Goal: Task Accomplishment & Management: Manage account settings

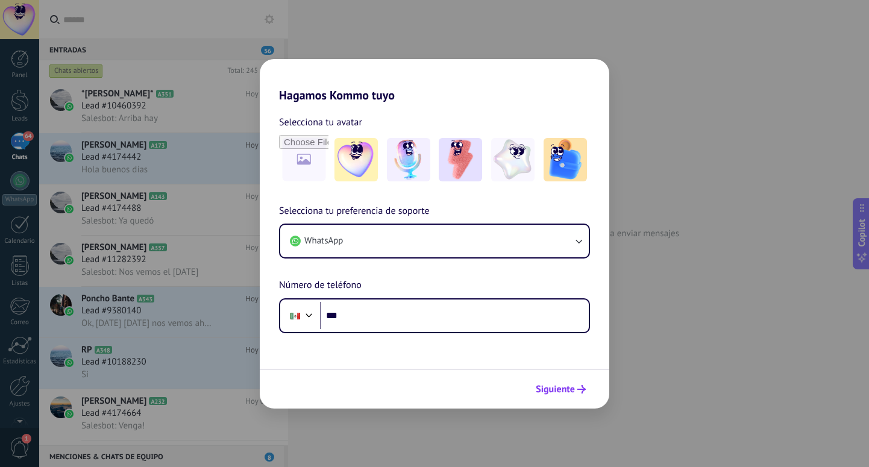
click at [549, 387] on span "Siguiente" at bounding box center [555, 389] width 39 height 8
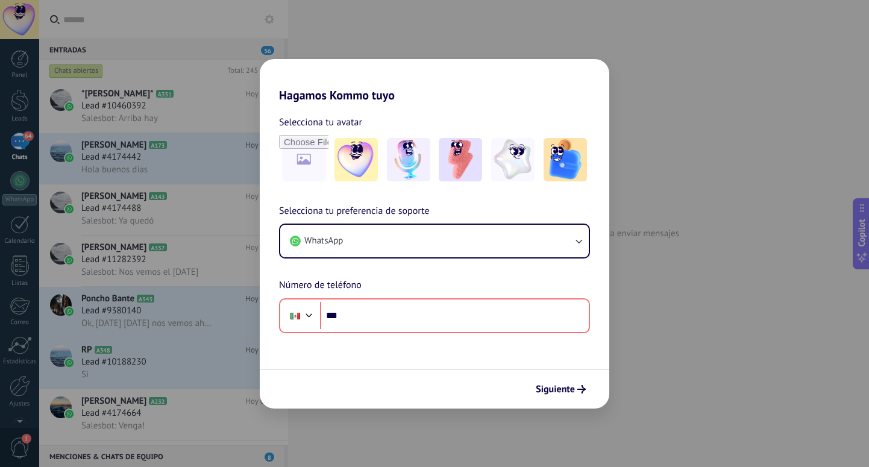
click at [673, 284] on div "Hagamos Kommo tuyo Selecciona tu avatar Selecciona tu preferencia de soporte Wh…" at bounding box center [434, 233] width 869 height 467
click at [667, 236] on div "Hagamos Kommo tuyo Selecciona tu avatar Selecciona tu preferencia de soporte Wh…" at bounding box center [434, 233] width 869 height 467
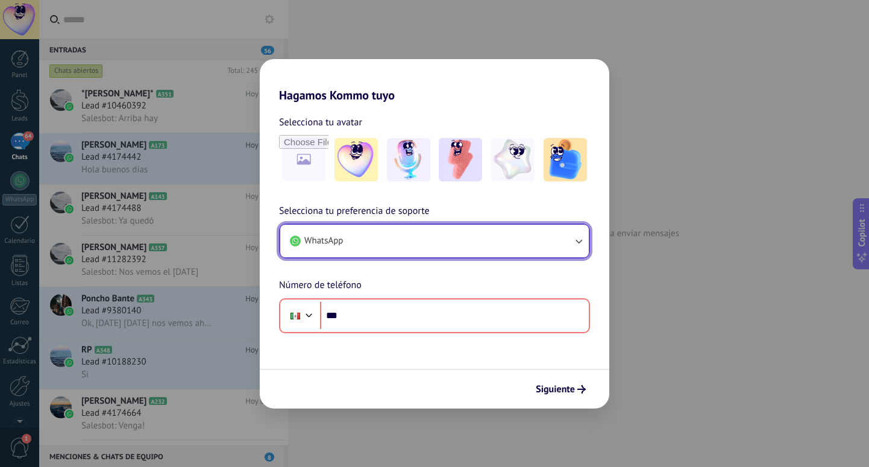
click at [465, 242] on button "WhatsApp" at bounding box center [434, 241] width 309 height 33
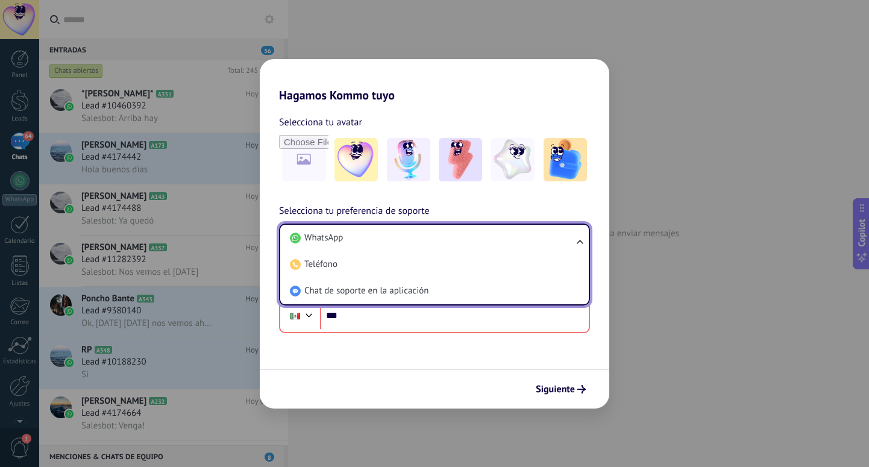
click at [465, 242] on li "WhatsApp" at bounding box center [432, 238] width 294 height 27
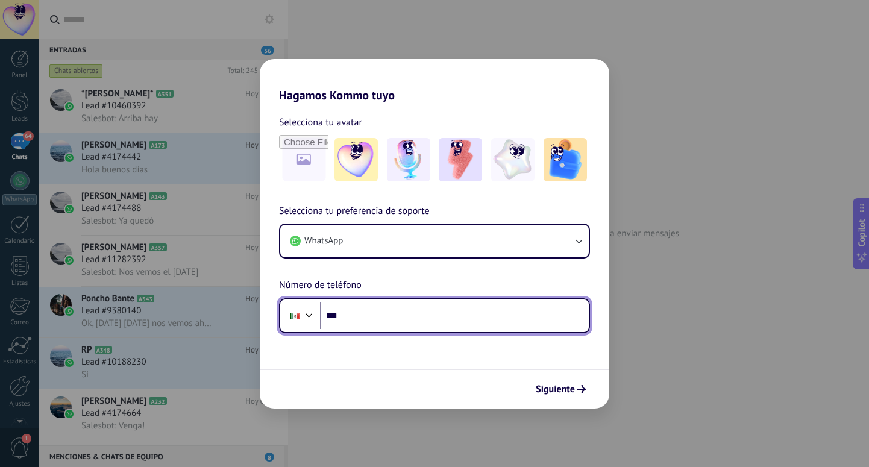
click at [413, 317] on input "***" at bounding box center [454, 316] width 269 height 28
type input "**********"
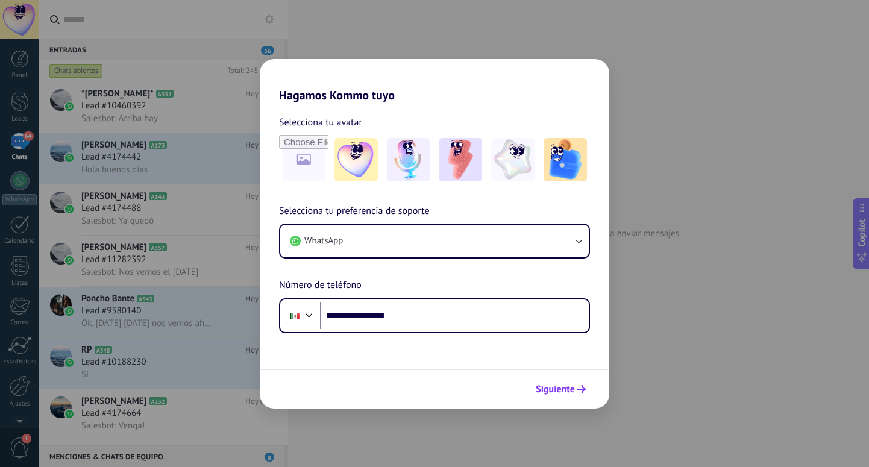
click at [565, 389] on span "Siguiente" at bounding box center [555, 389] width 39 height 8
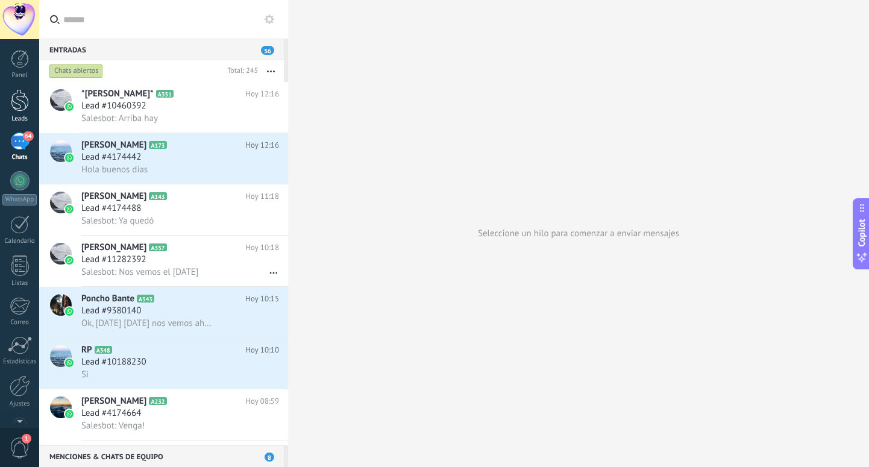
click at [19, 98] on div at bounding box center [20, 100] width 18 height 22
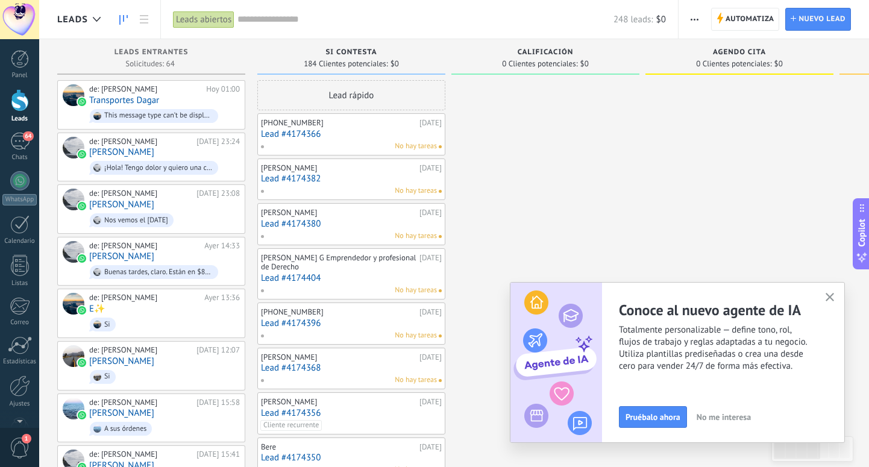
click at [831, 299] on use "button" at bounding box center [830, 297] width 9 height 9
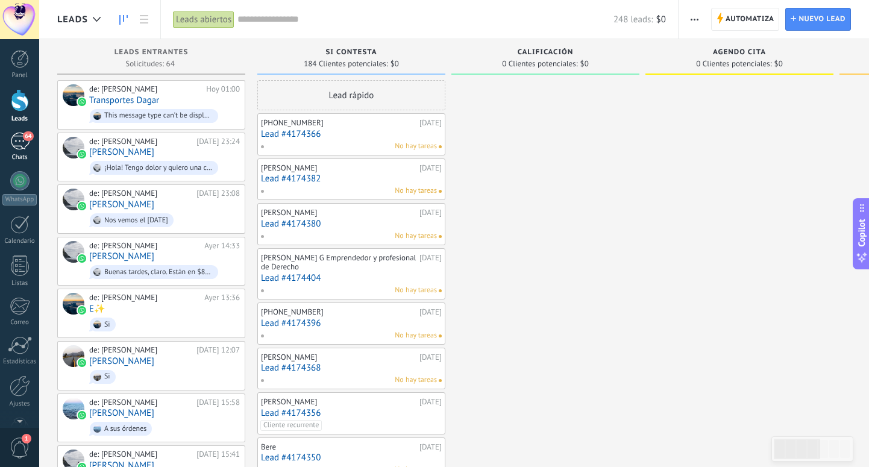
click at [24, 137] on span "64" at bounding box center [28, 136] width 10 height 10
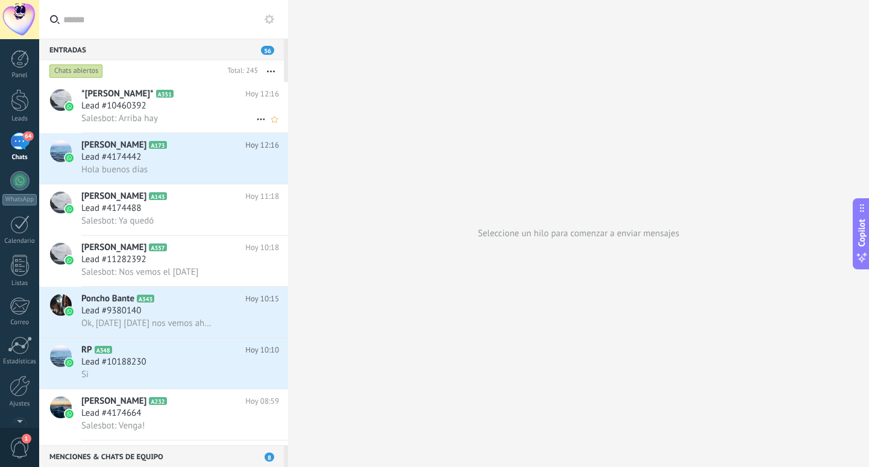
click at [156, 113] on span "Salesbot: Arriba hay" at bounding box center [119, 118] width 77 height 11
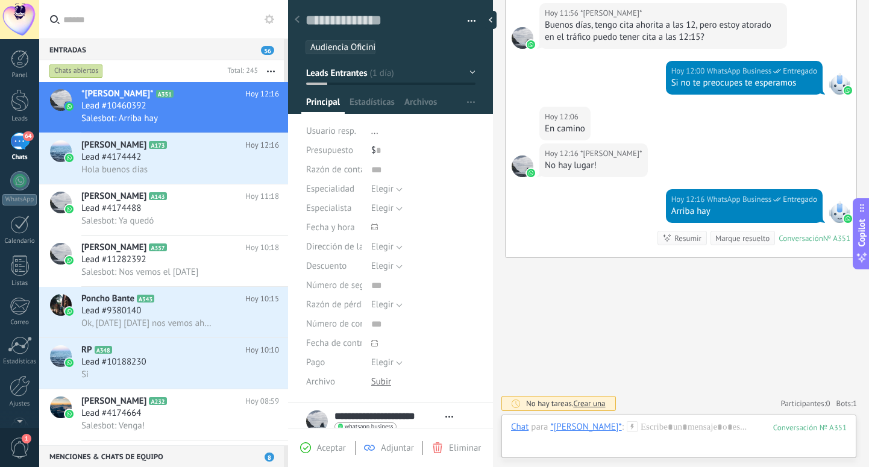
click at [465, 71] on button "Leads Entrantes" at bounding box center [390, 73] width 169 height 22
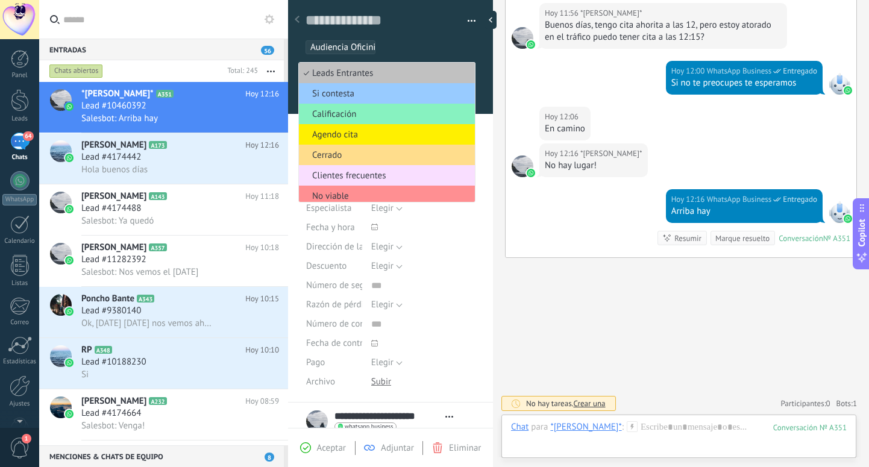
click at [367, 154] on span "Cerrado" at bounding box center [385, 155] width 172 height 11
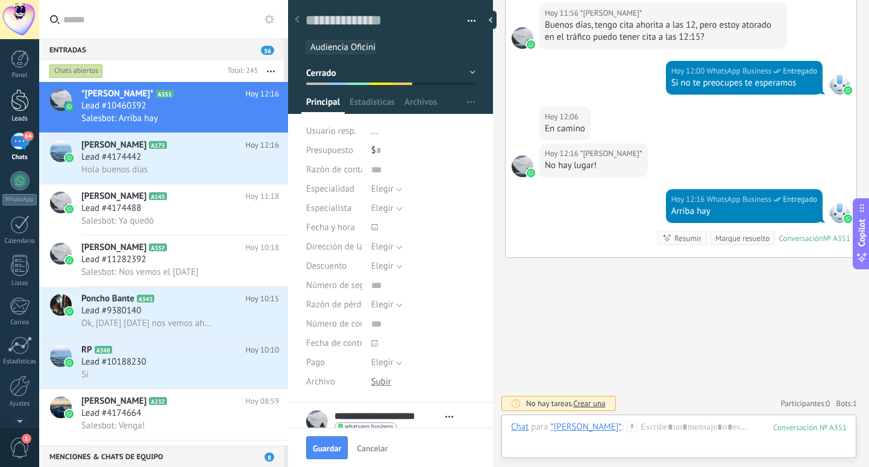
click at [17, 104] on div at bounding box center [20, 100] width 18 height 22
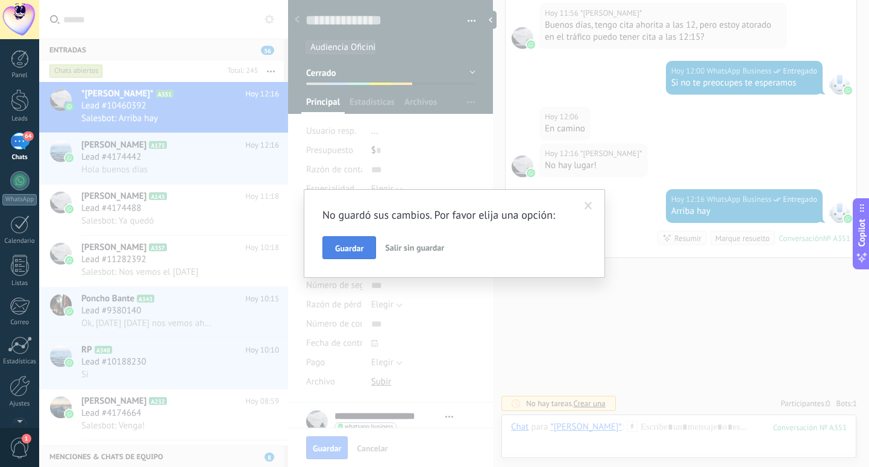
click at [351, 245] on span "Guardar" at bounding box center [349, 248] width 28 height 8
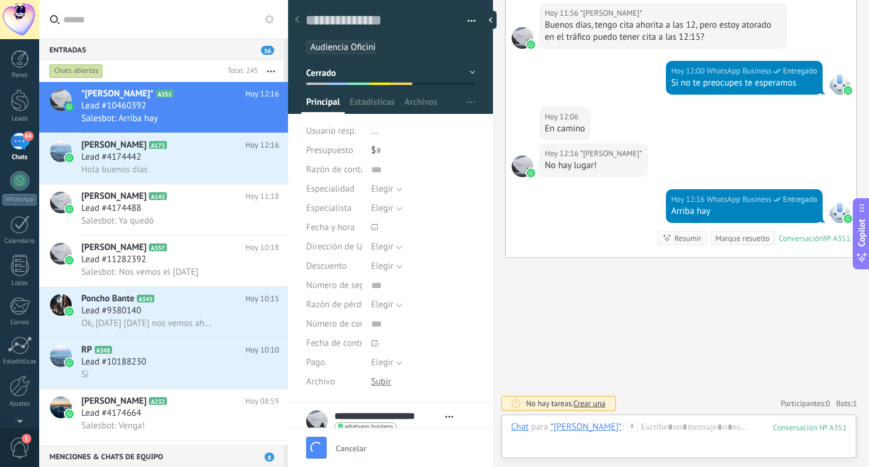
scroll to position [1173, 0]
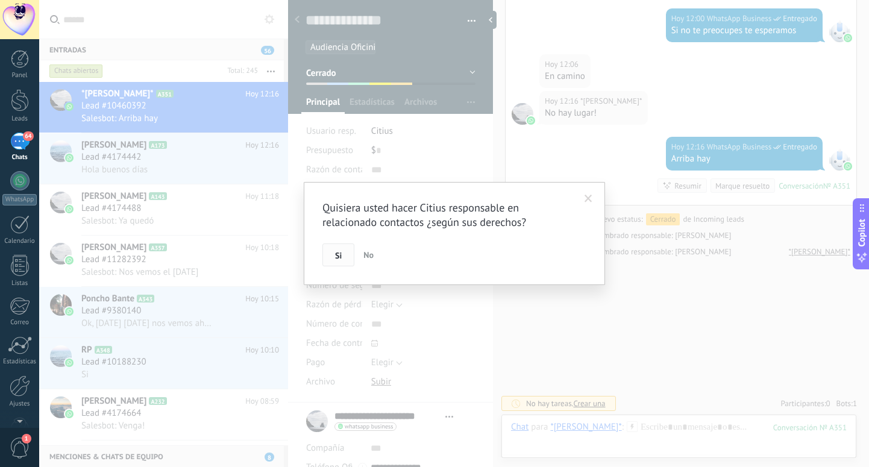
click at [345, 256] on button "Si" at bounding box center [339, 255] width 32 height 23
click at [345, 256] on div "Quisiera usted hacer Citius responsable en relacionado contactos ¿según sus der…" at bounding box center [454, 233] width 830 height 467
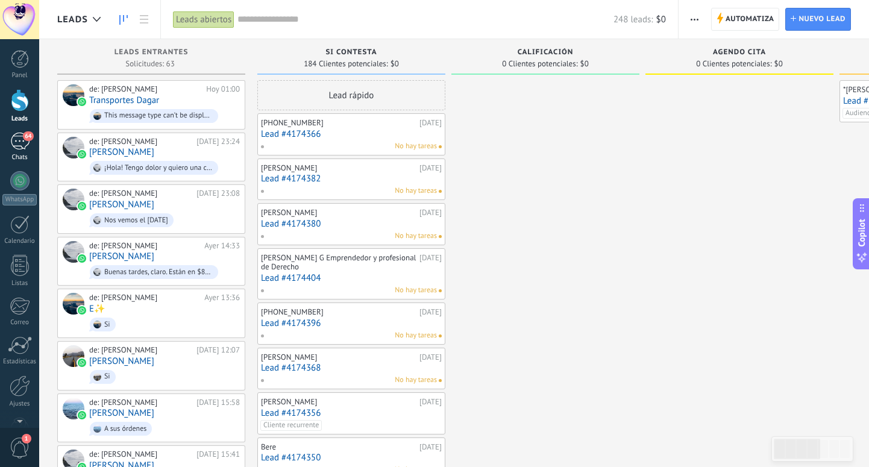
click at [22, 147] on div "64" at bounding box center [19, 141] width 19 height 17
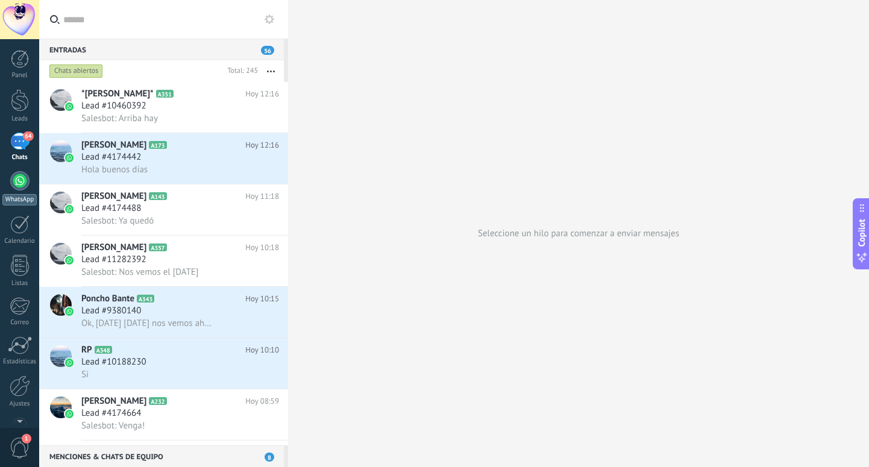
click at [21, 180] on div at bounding box center [19, 180] width 19 height 19
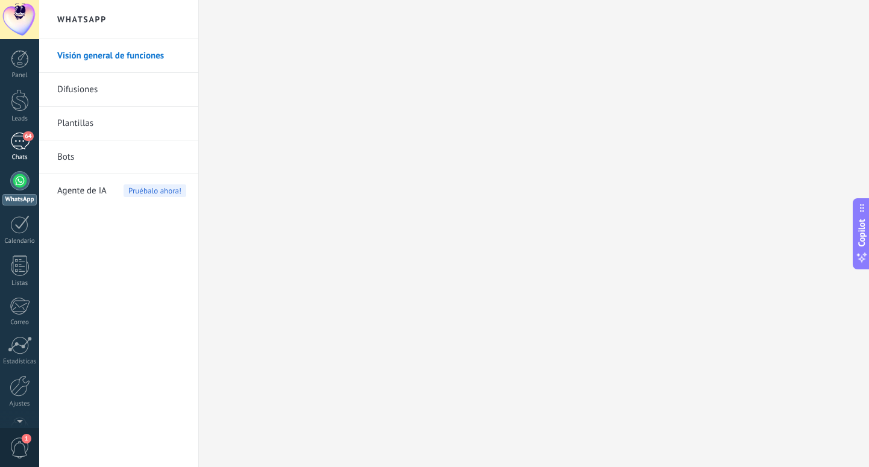
click at [19, 144] on div "64" at bounding box center [19, 141] width 19 height 17
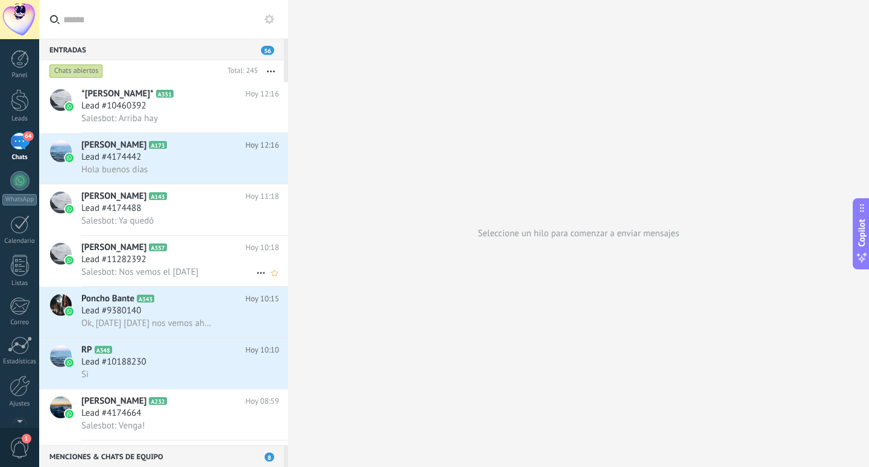
click at [178, 248] on icon at bounding box center [177, 248] width 12 height 12
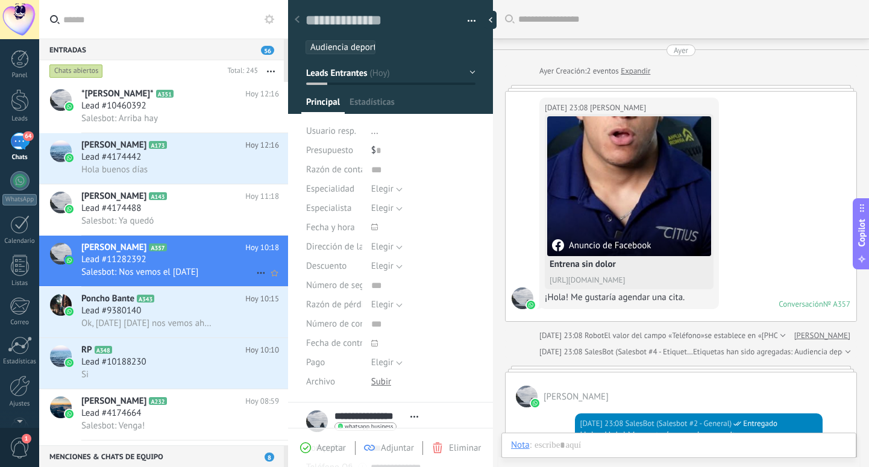
scroll to position [1081, 0]
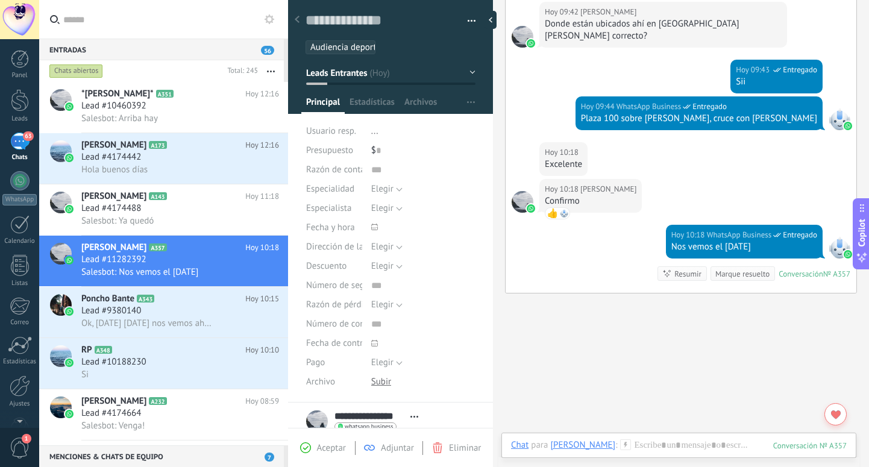
click at [465, 75] on button "Leads Entrantes" at bounding box center [390, 73] width 169 height 22
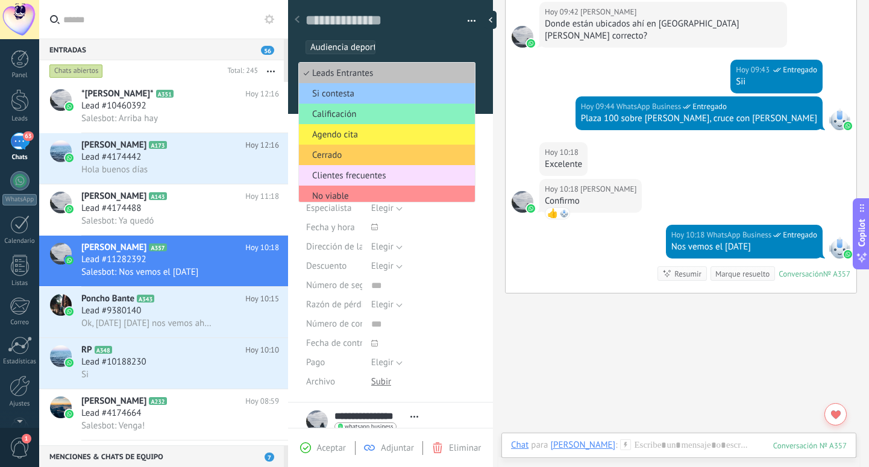
click at [396, 138] on span "Agendo cita" at bounding box center [385, 134] width 172 height 11
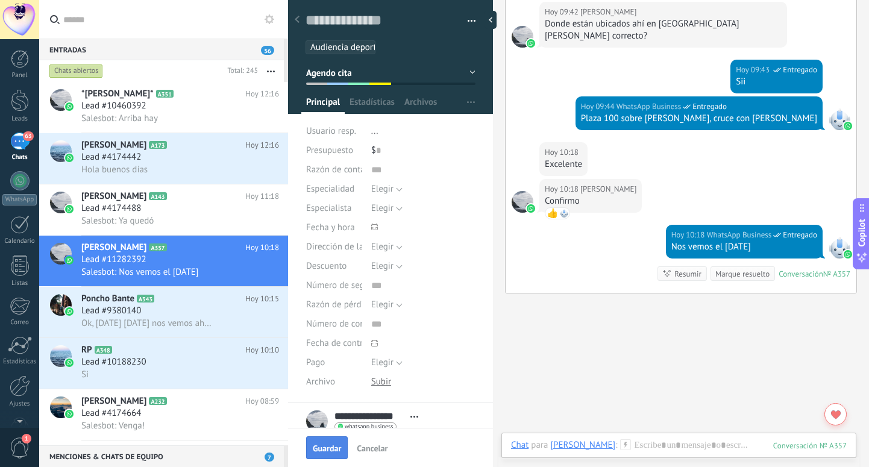
click at [330, 444] on span "Guardar" at bounding box center [327, 448] width 28 height 8
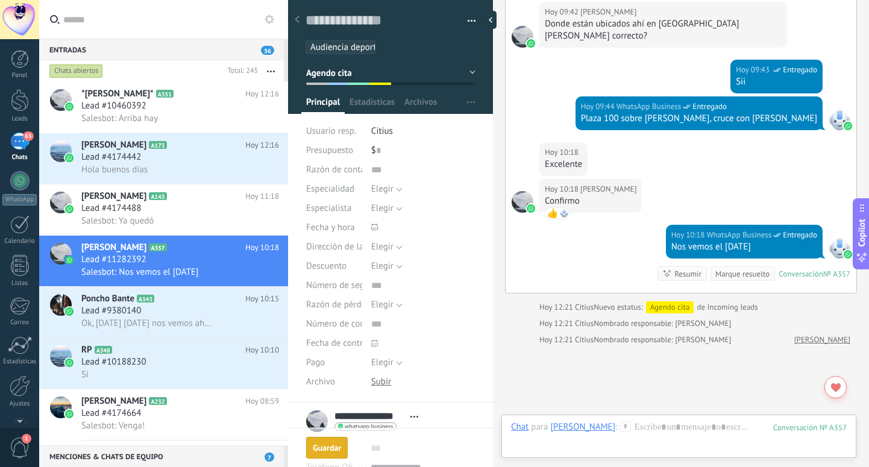
scroll to position [1134, 0]
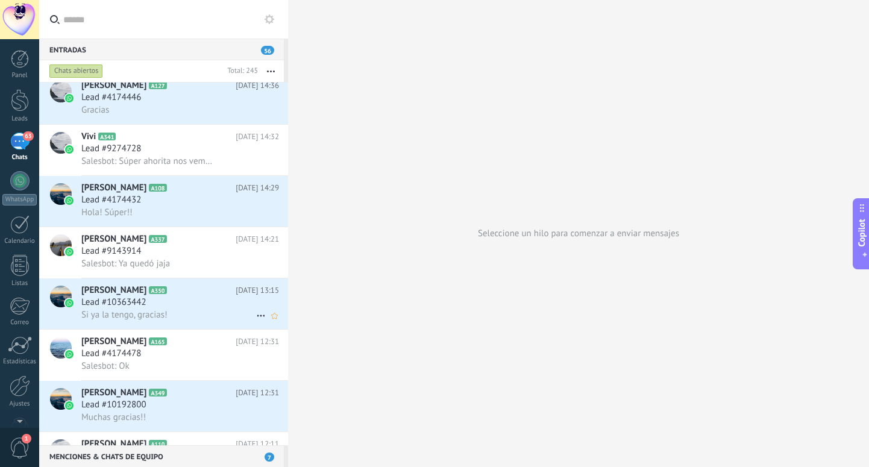
scroll to position [960, 0]
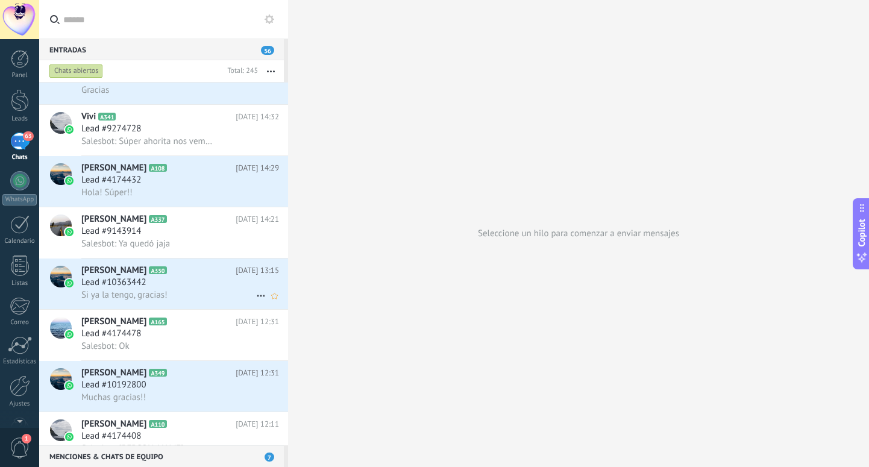
click at [197, 269] on h2 "Javier Rendon A350" at bounding box center [158, 271] width 154 height 12
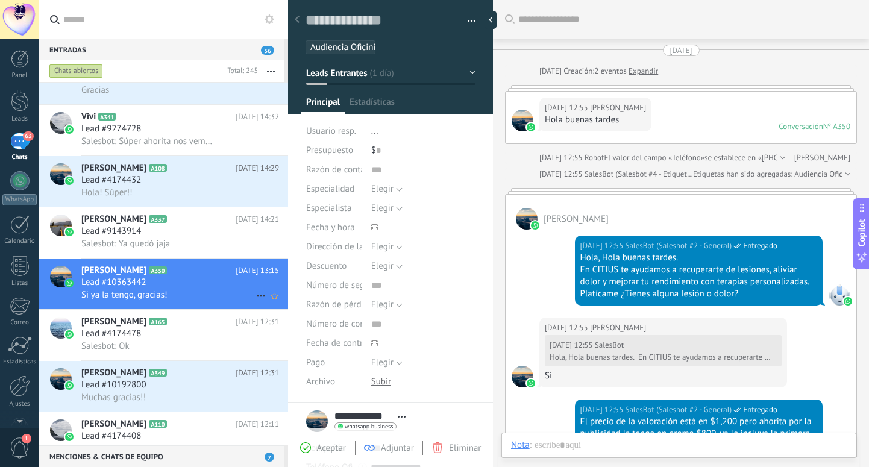
scroll to position [567, 0]
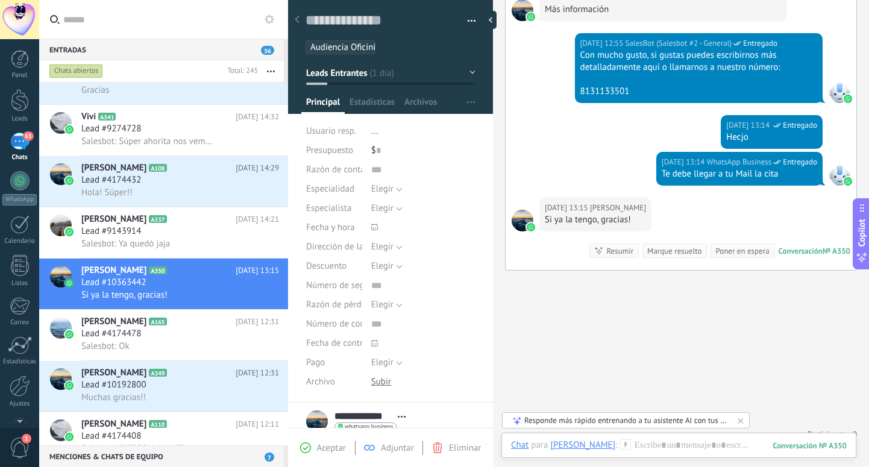
click at [453, 76] on button "Leads Entrantes" at bounding box center [390, 73] width 169 height 22
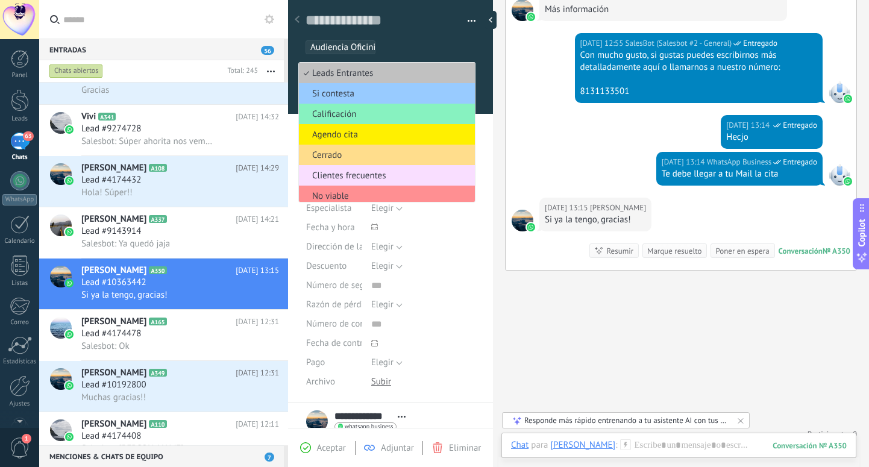
click at [398, 153] on span "Cerrado" at bounding box center [385, 155] width 172 height 11
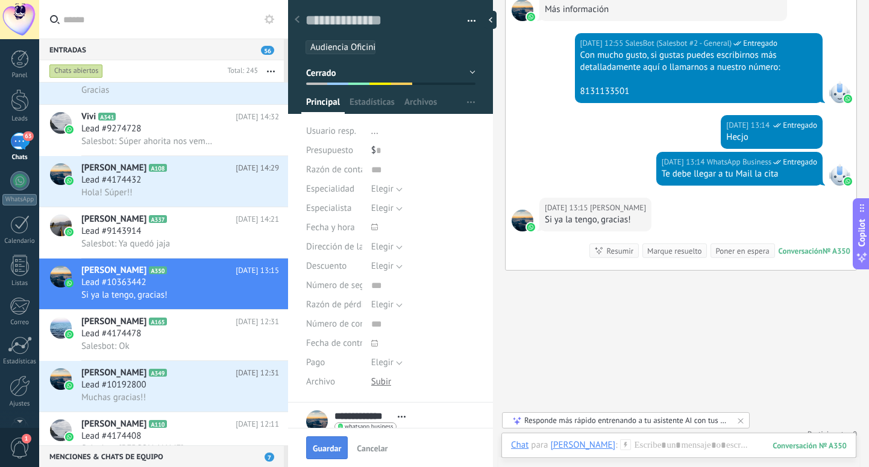
click at [329, 452] on span "Guardar" at bounding box center [327, 448] width 28 height 8
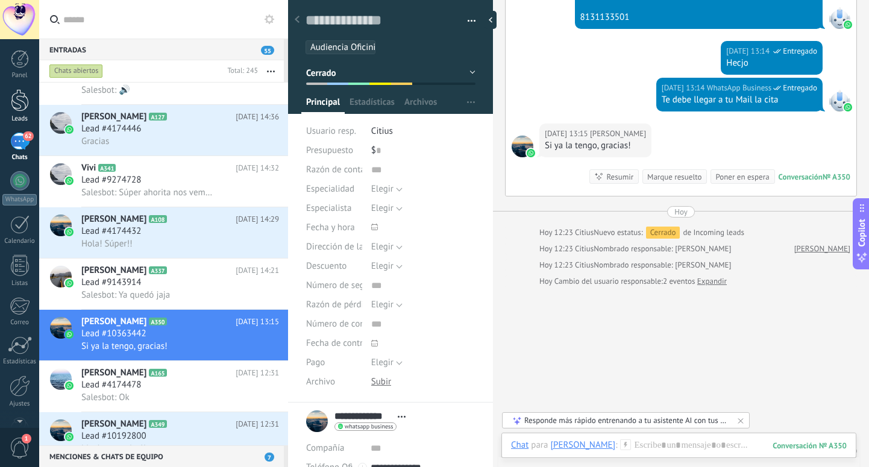
click at [28, 100] on div at bounding box center [20, 100] width 18 height 22
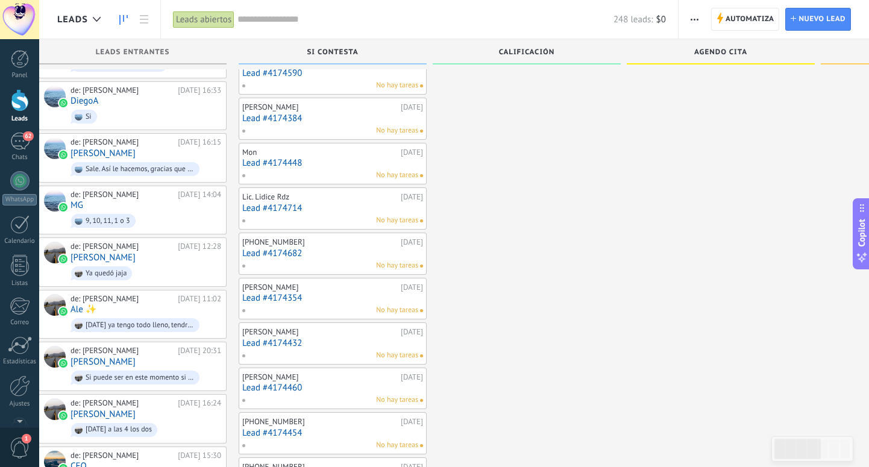
scroll to position [791, 0]
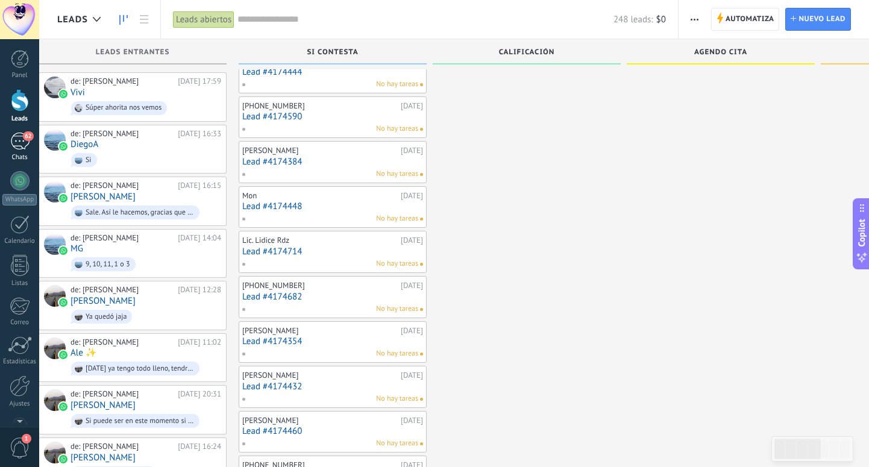
click at [22, 139] on div "62" at bounding box center [19, 141] width 19 height 17
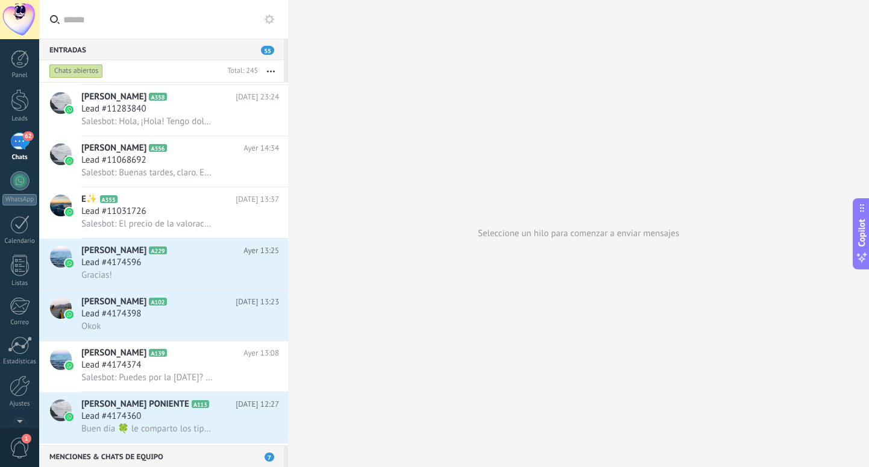
scroll to position [474, 0]
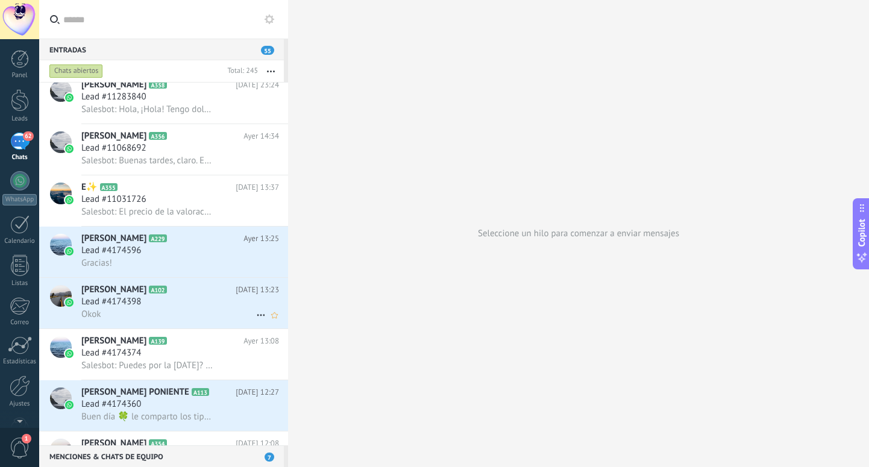
click at [199, 296] on h2 "Catalina López L A102" at bounding box center [158, 290] width 154 height 12
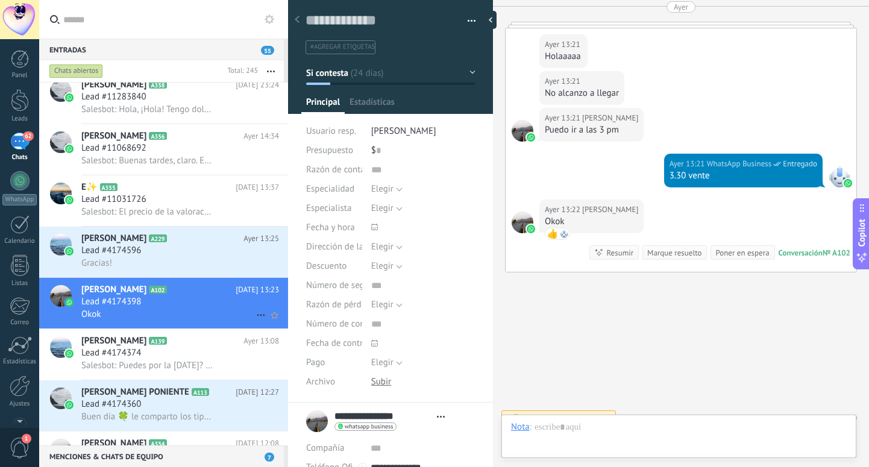
scroll to position [18, 0]
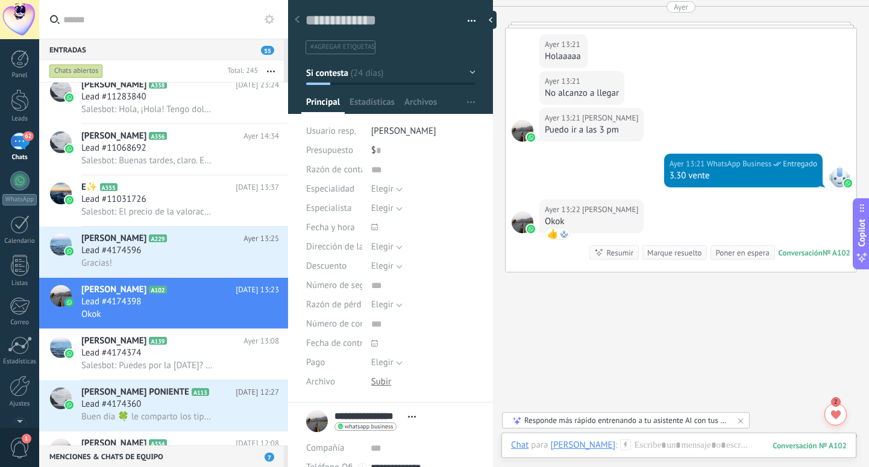
click at [400, 74] on button "Si contesta" at bounding box center [390, 73] width 169 height 22
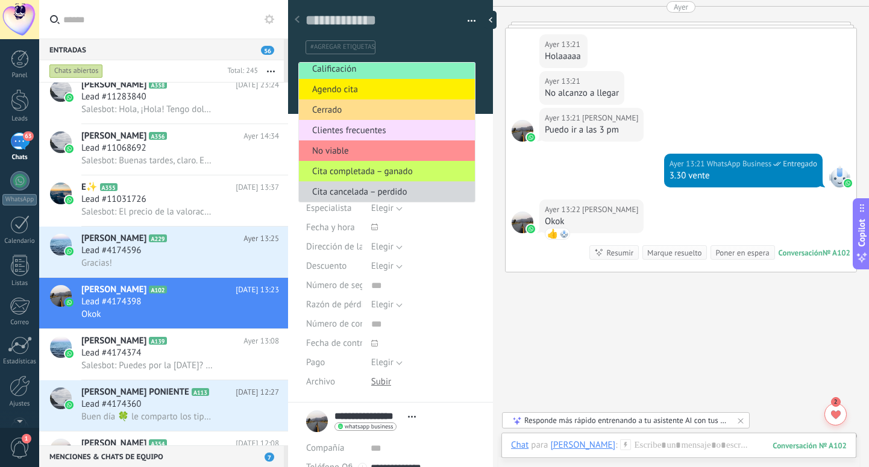
scroll to position [27, 0]
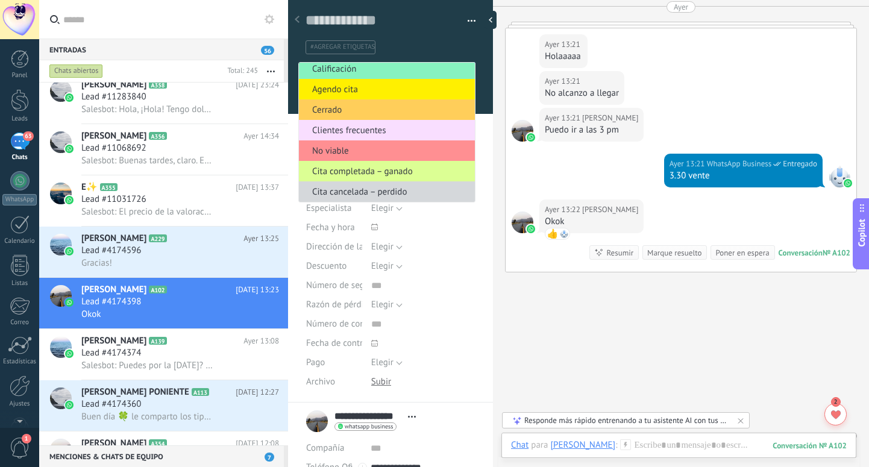
click at [394, 169] on span "Cita completada – ganado" at bounding box center [385, 171] width 172 height 11
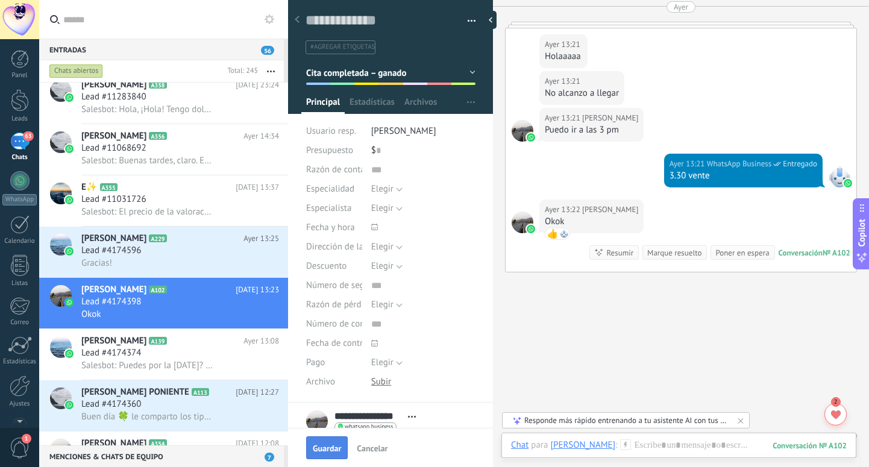
click at [320, 456] on button "Guardar" at bounding box center [327, 447] width 42 height 23
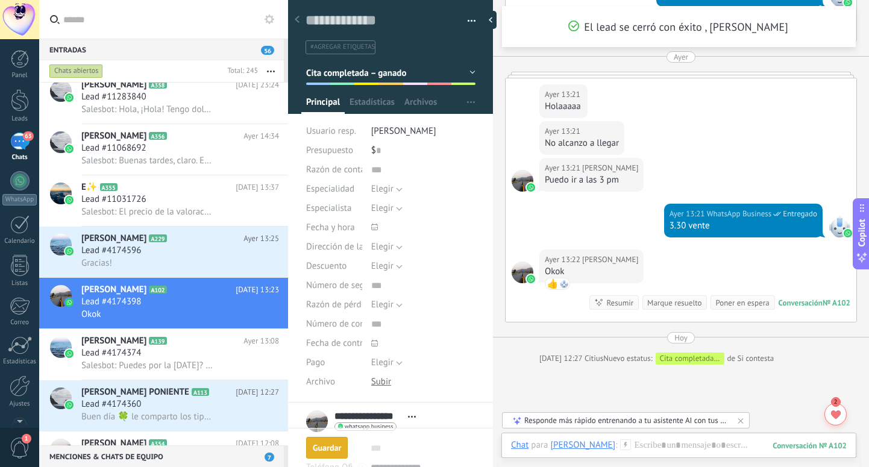
scroll to position [2219, 0]
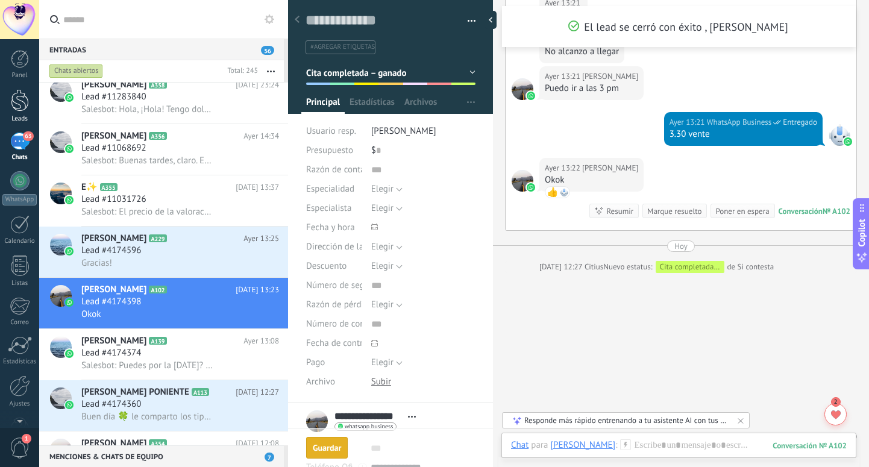
click at [13, 106] on div at bounding box center [20, 100] width 18 height 22
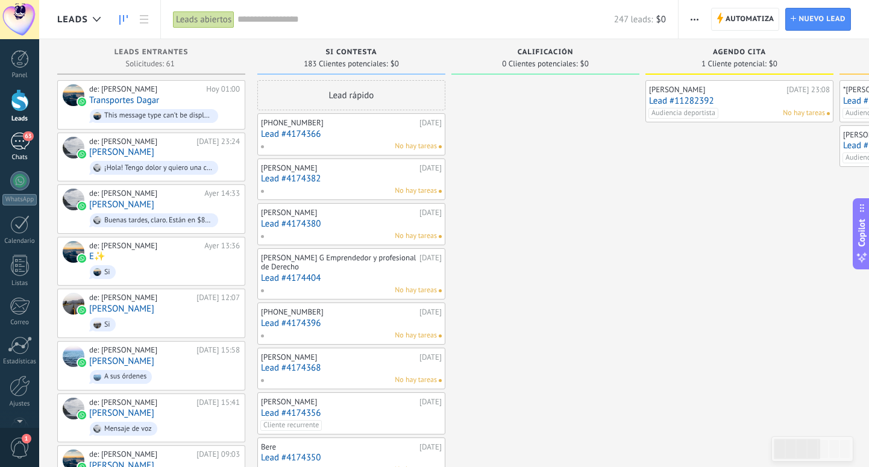
click at [24, 142] on div "63" at bounding box center [19, 141] width 19 height 17
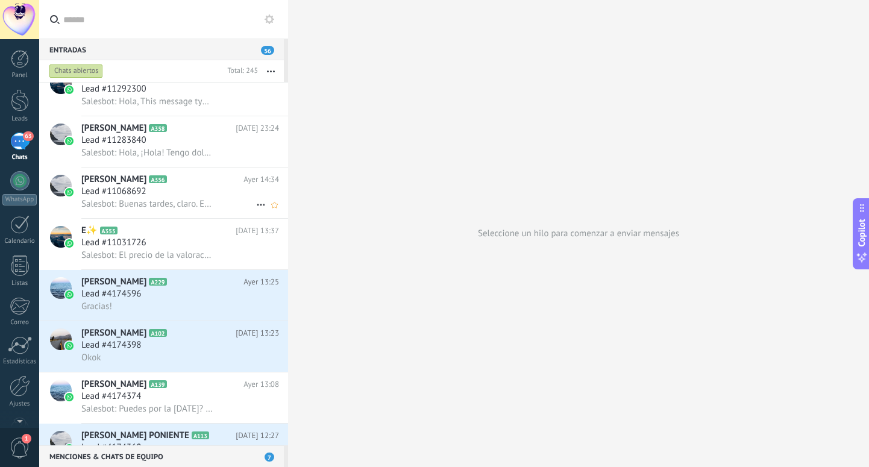
scroll to position [443, 0]
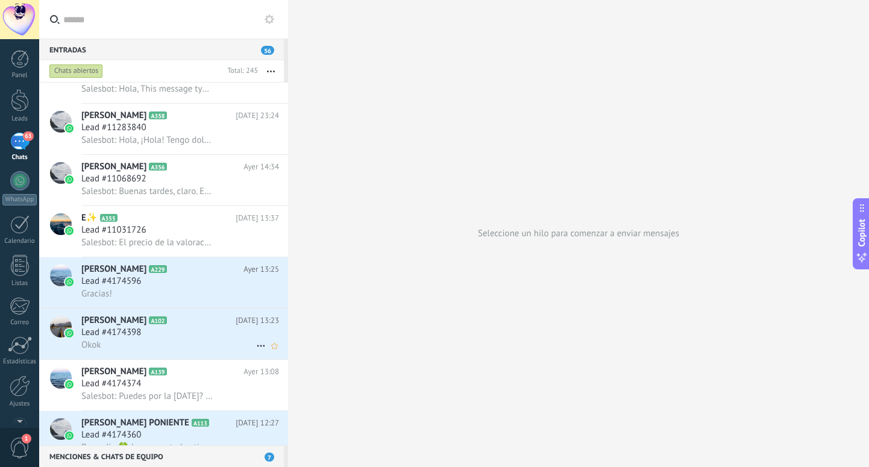
click at [186, 346] on div "Okok" at bounding box center [180, 345] width 198 height 13
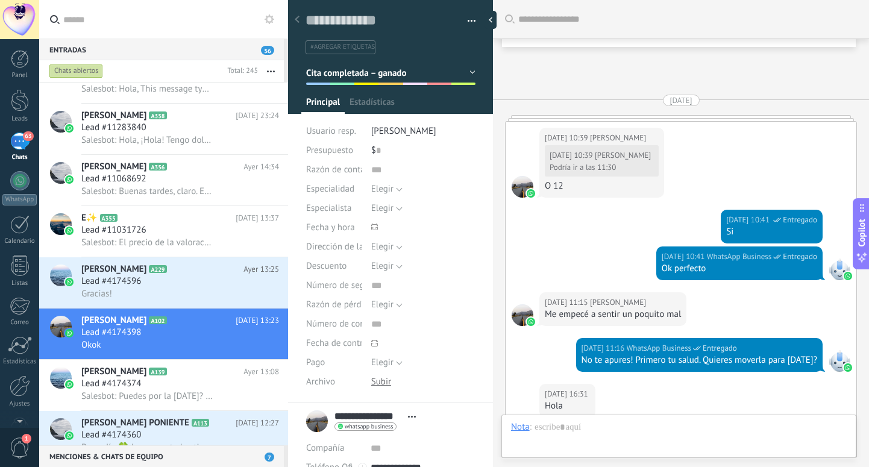
scroll to position [2233, 0]
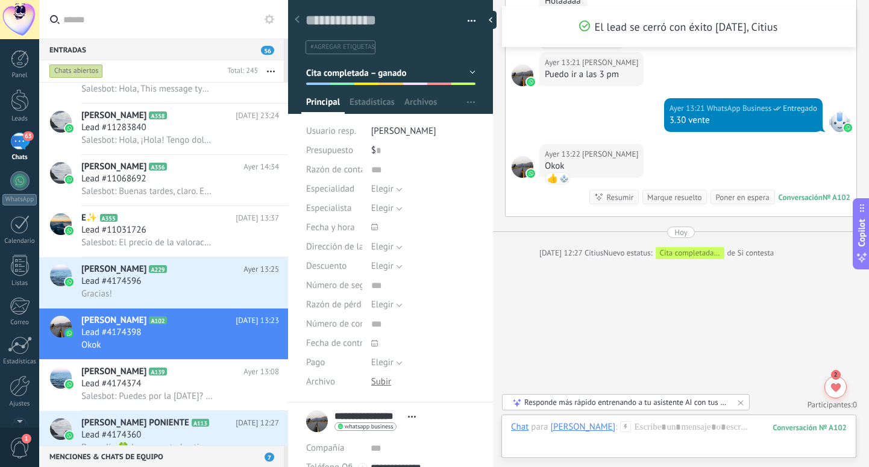
click at [445, 83] on button "Cita completada – ganado" at bounding box center [390, 73] width 169 height 22
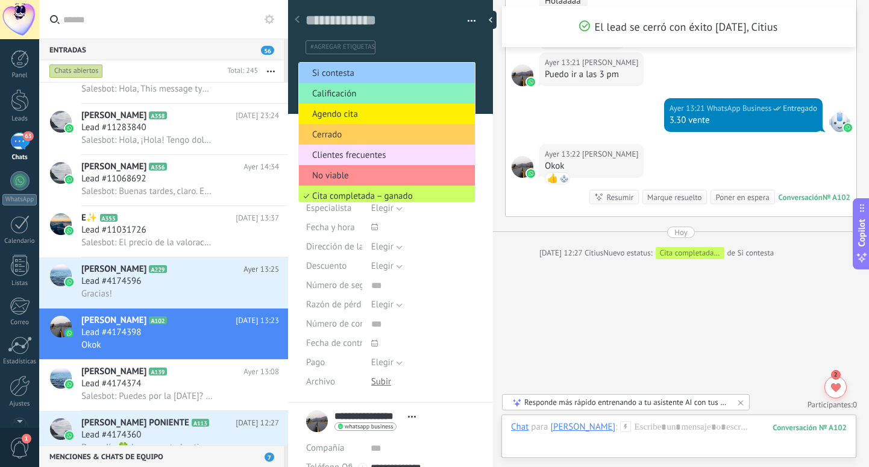
scroll to position [27, 0]
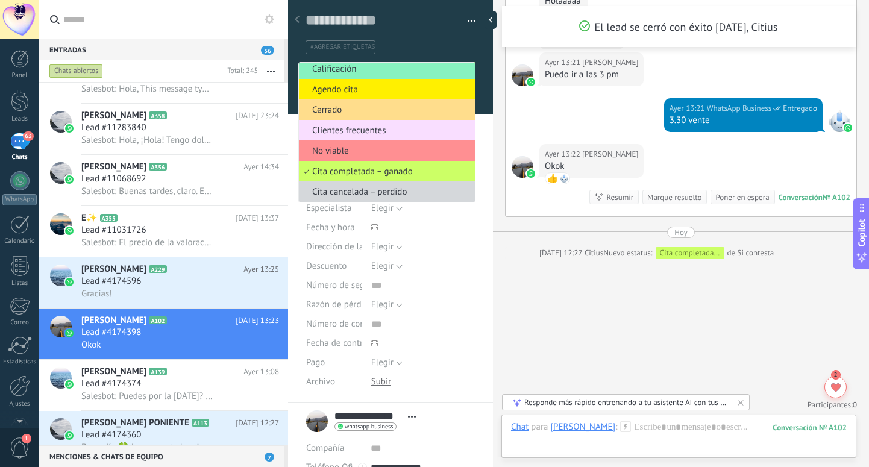
click at [397, 113] on span "Cerrado" at bounding box center [385, 109] width 172 height 11
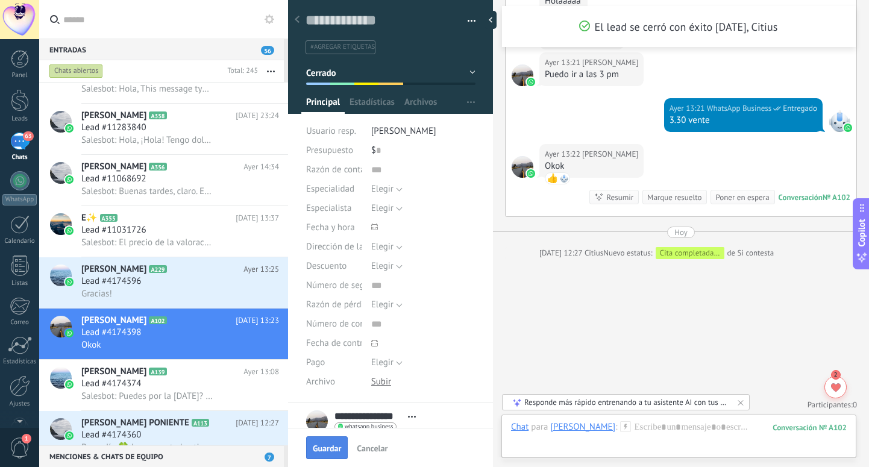
click at [331, 446] on span "Guardar" at bounding box center [327, 448] width 28 height 8
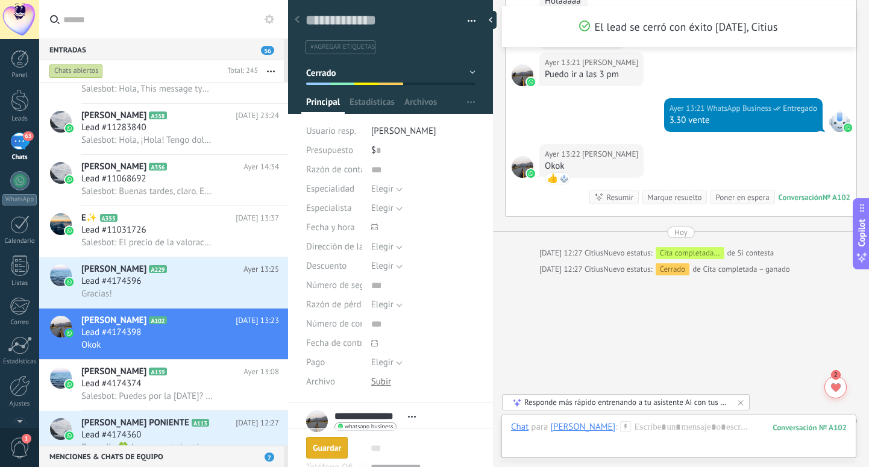
scroll to position [2199, 0]
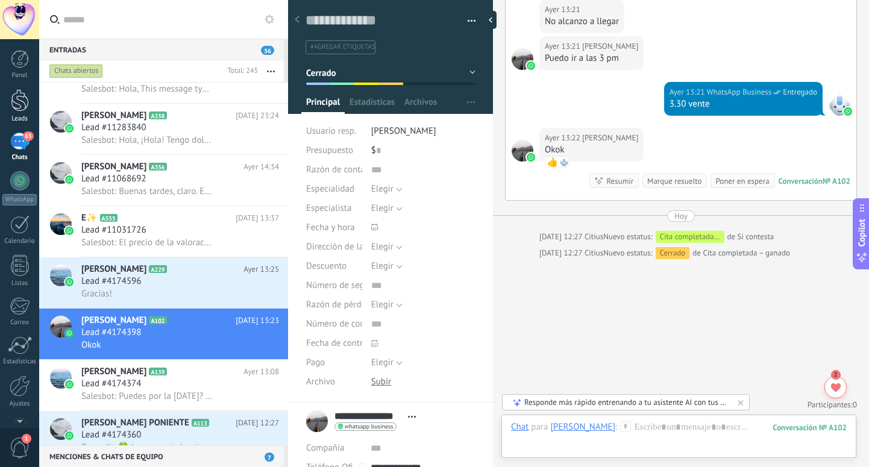
click at [17, 102] on div at bounding box center [20, 100] width 18 height 22
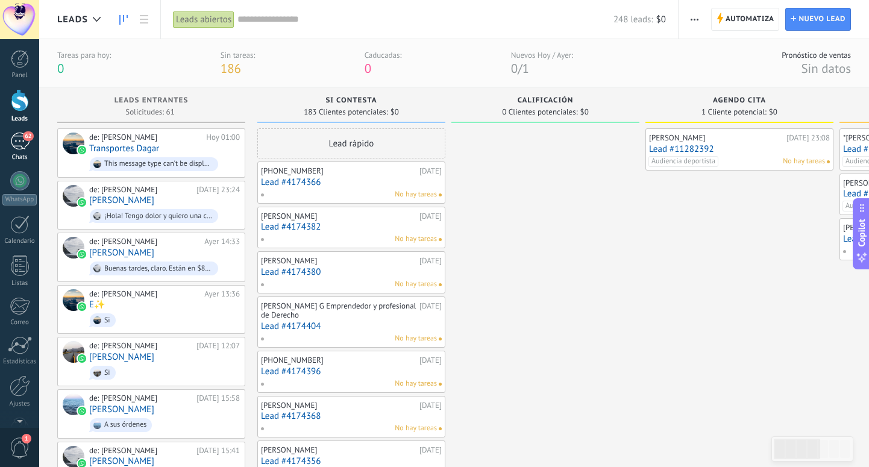
click at [22, 148] on div "62" at bounding box center [19, 141] width 19 height 17
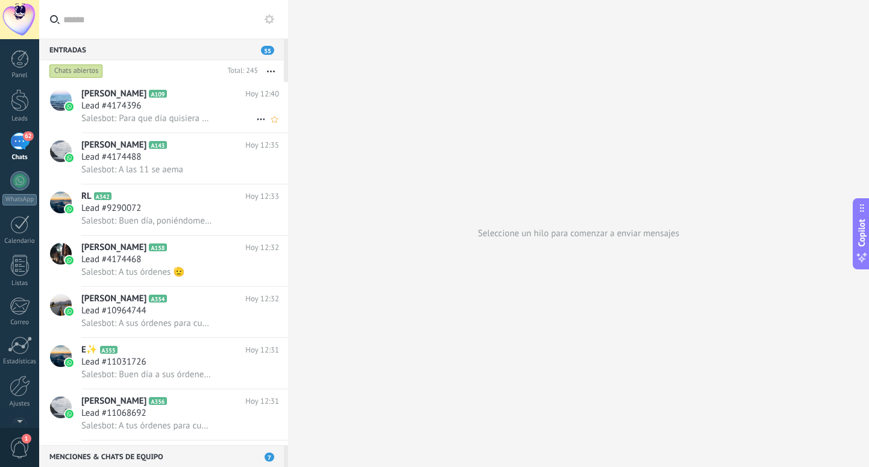
click at [133, 110] on span "Lead #4174396" at bounding box center [111, 106] width 60 height 12
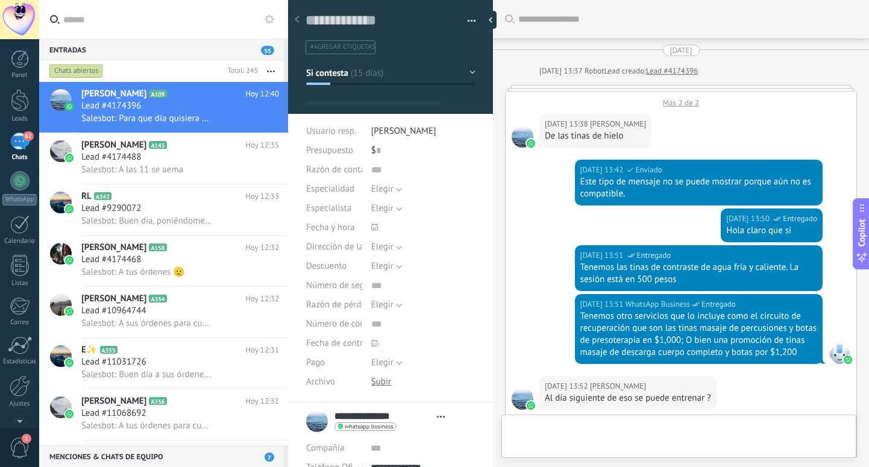
type textarea "**********"
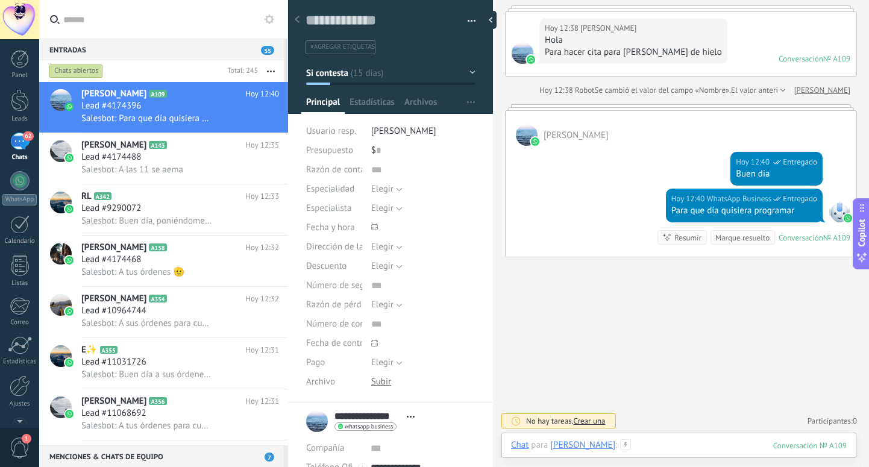
click at [683, 453] on div at bounding box center [679, 458] width 336 height 36
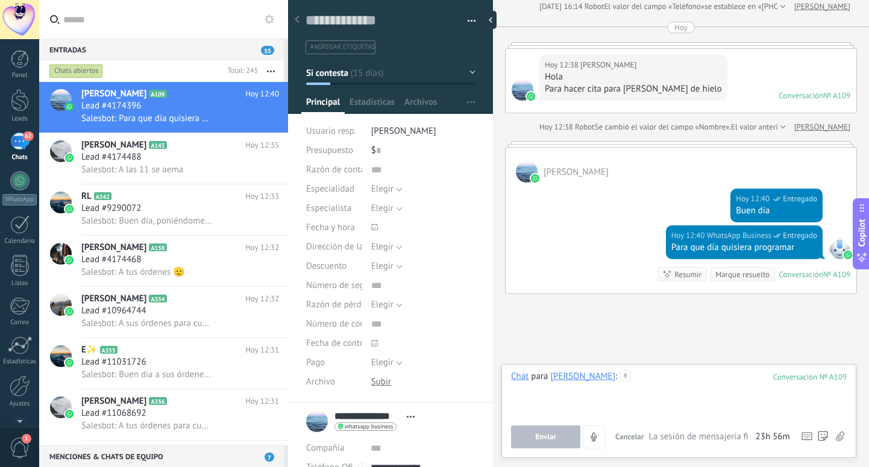
scroll to position [762, 0]
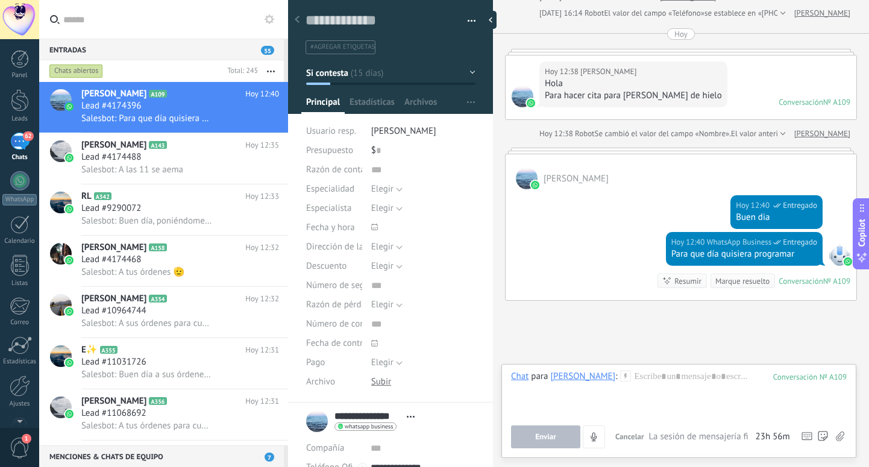
click at [748, 154] on div at bounding box center [681, 151] width 352 height 6
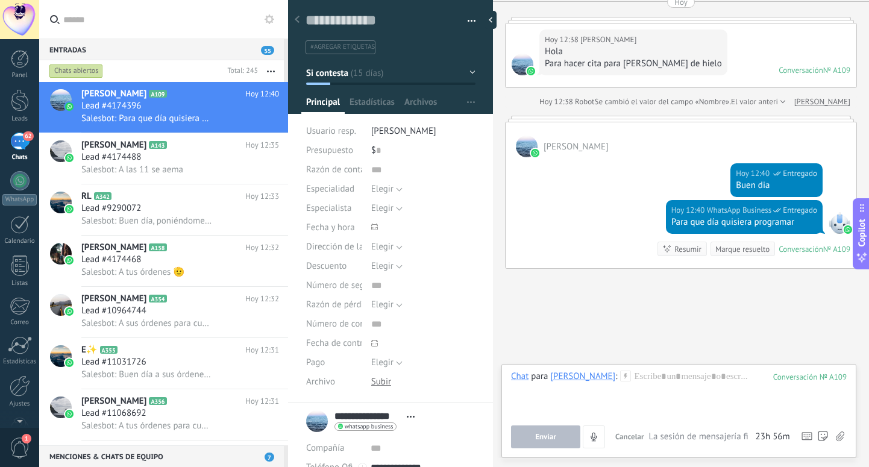
scroll to position [817, 0]
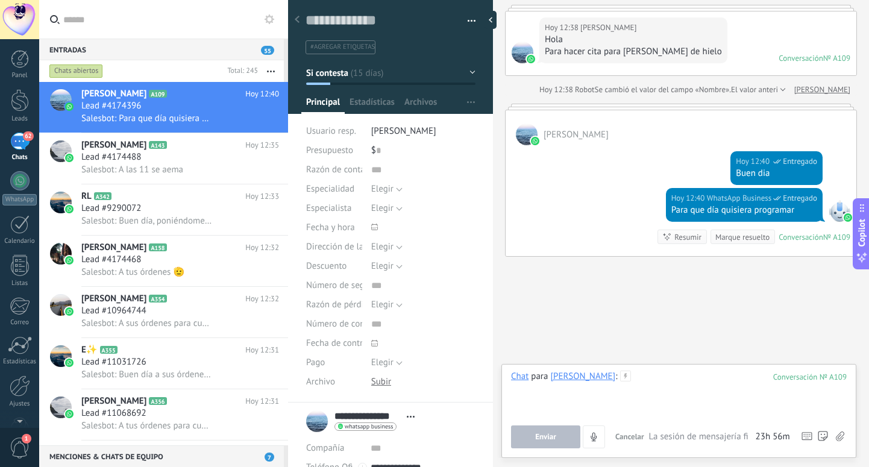
click at [661, 407] on div at bounding box center [679, 394] width 336 height 46
click at [541, 435] on span "Enviar" at bounding box center [545, 437] width 21 height 8
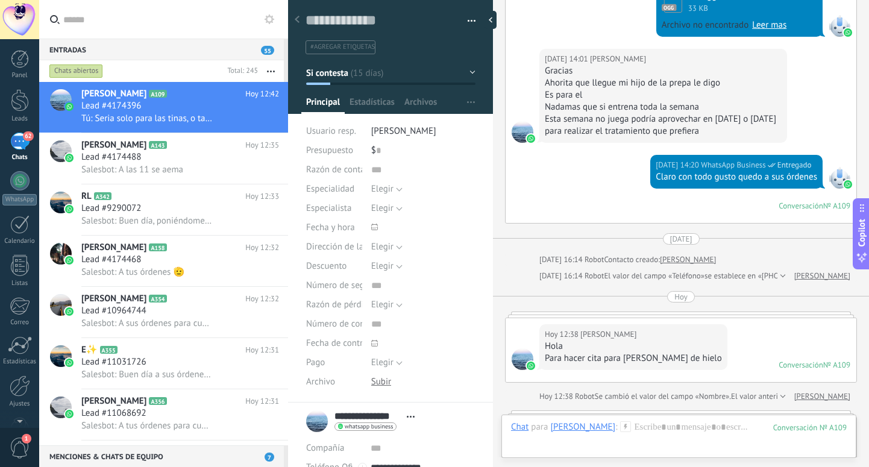
scroll to position [863, 0]
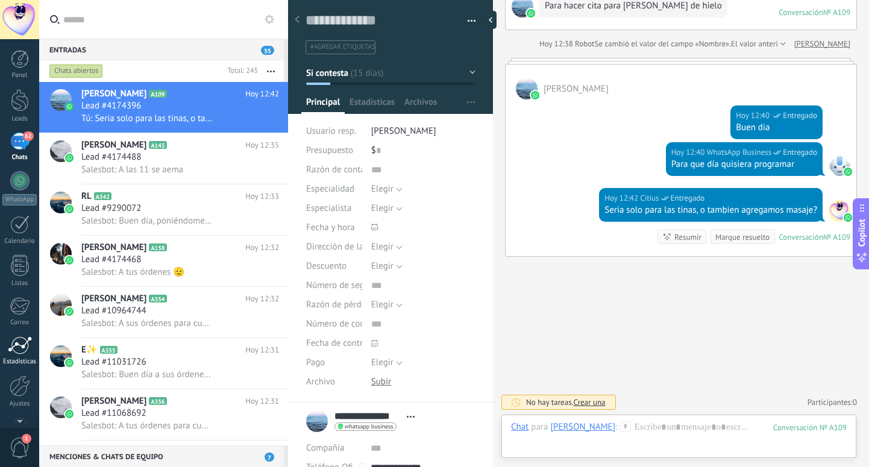
click at [22, 359] on div "Estadísticas" at bounding box center [19, 362] width 35 height 8
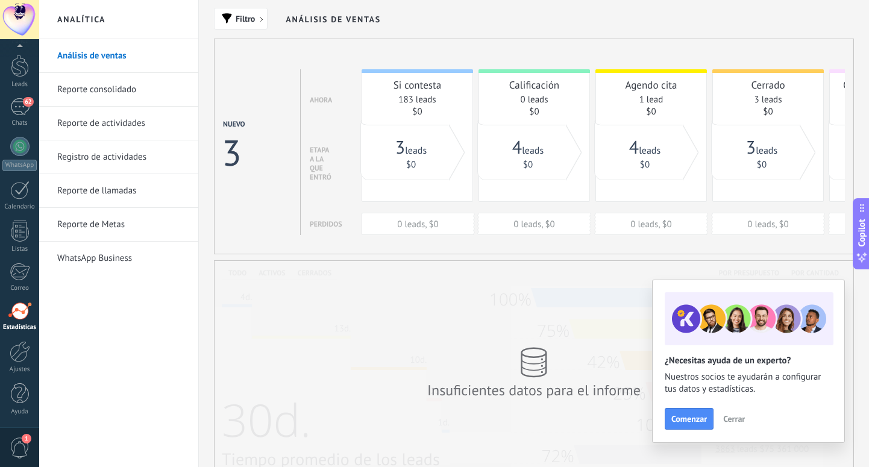
click at [562, 329] on div "Insuficientes datos para el informe" at bounding box center [534, 373] width 639 height 224
click at [20, 72] on div at bounding box center [20, 66] width 18 height 22
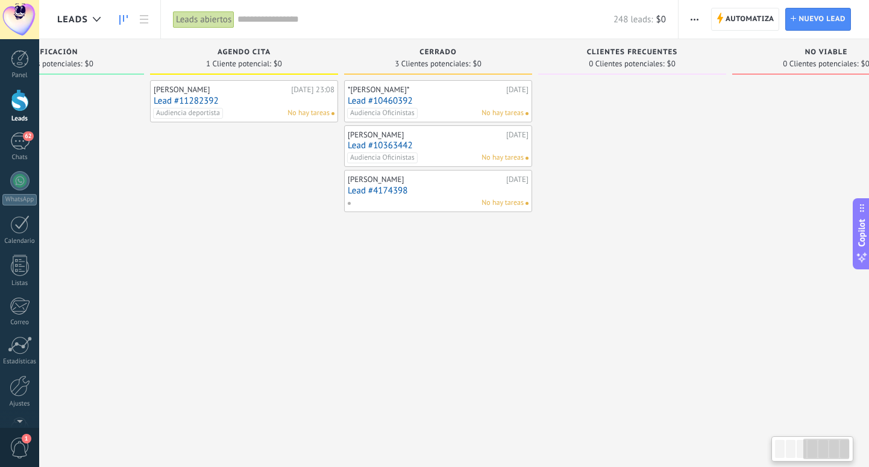
scroll to position [0, 493]
click at [484, 96] on link "Lead #10460392" at bounding box center [440, 101] width 181 height 10
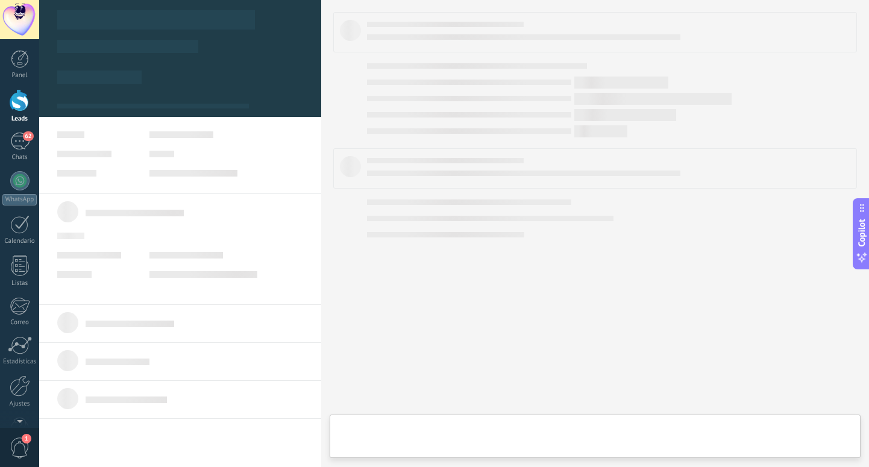
type textarea "**********"
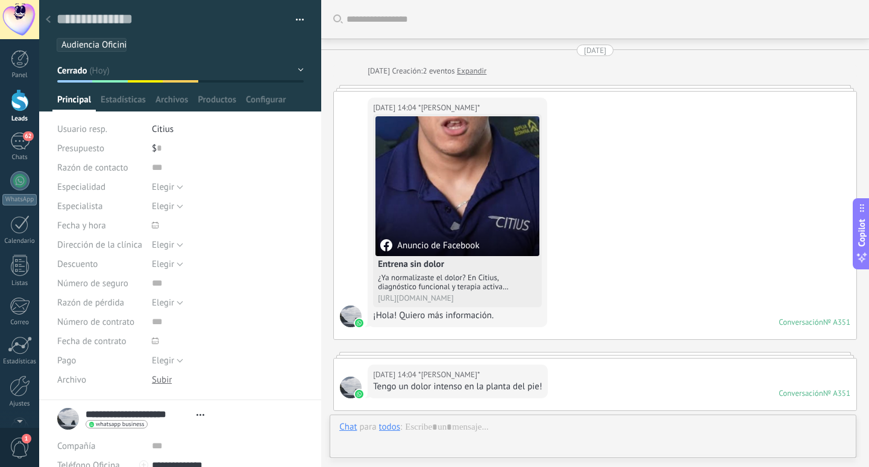
scroll to position [1170, 0]
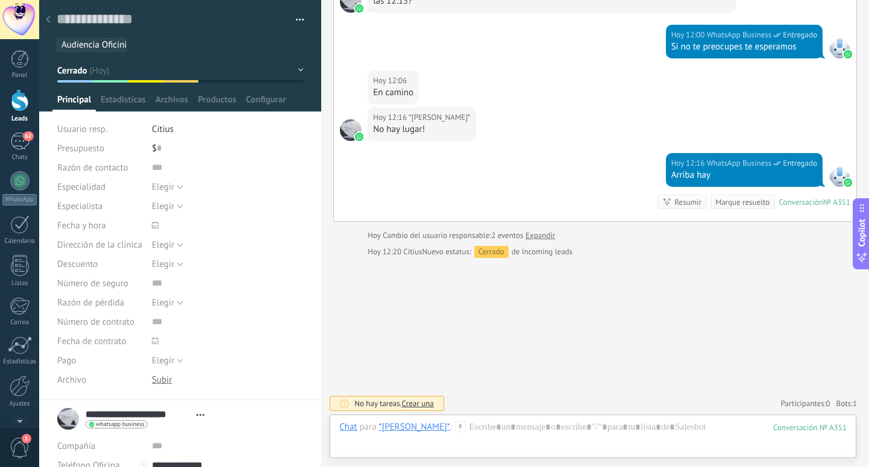
click at [19, 105] on div at bounding box center [20, 100] width 18 height 22
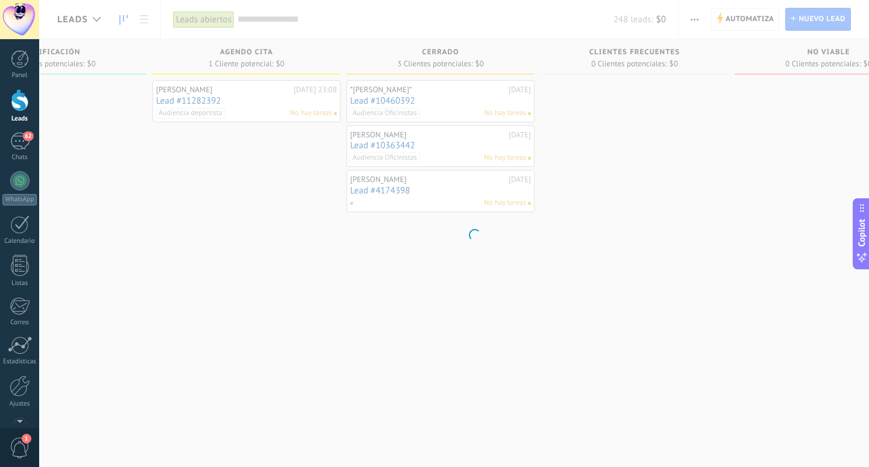
click at [19, 43] on div "Panel Leads 62 Chats WhatsApp Clientes" at bounding box center [39, 233] width 78 height 389
click at [22, 57] on div at bounding box center [20, 59] width 18 height 18
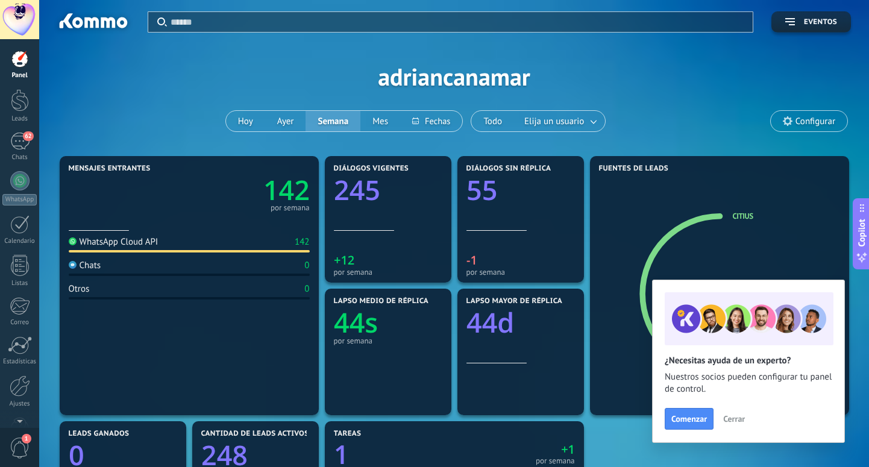
click at [731, 416] on span "Cerrar" at bounding box center [734, 419] width 22 height 8
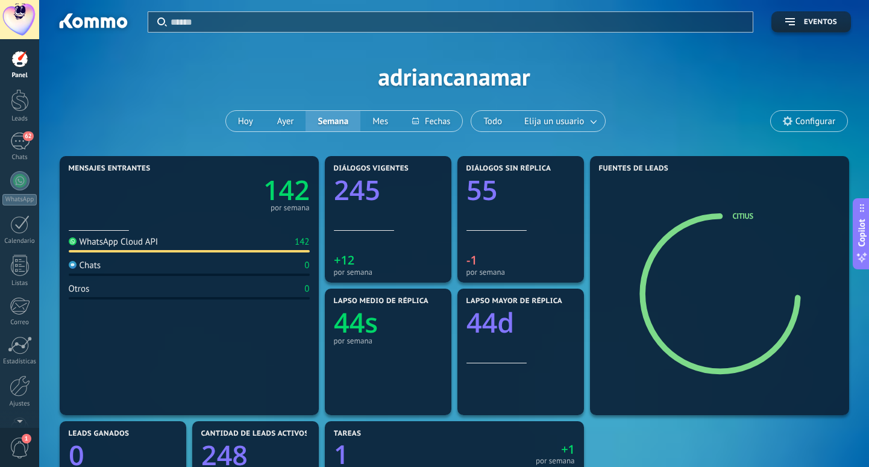
scroll to position [8, 0]
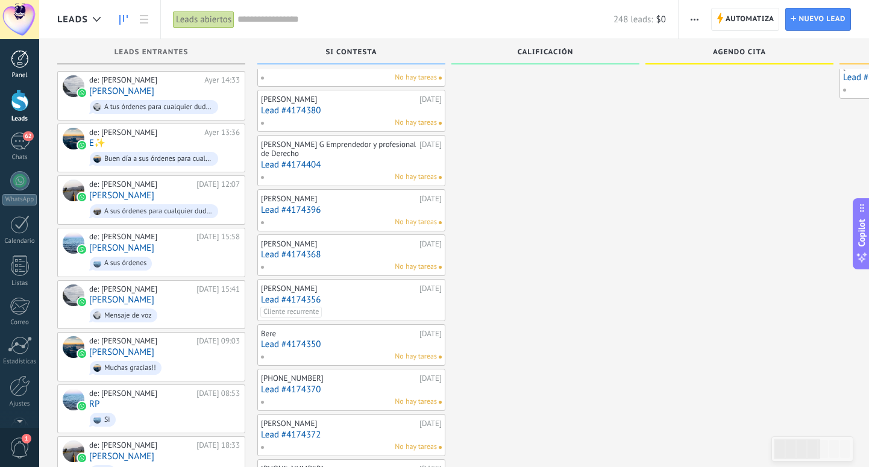
click at [20, 72] on div "Panel" at bounding box center [19, 76] width 35 height 8
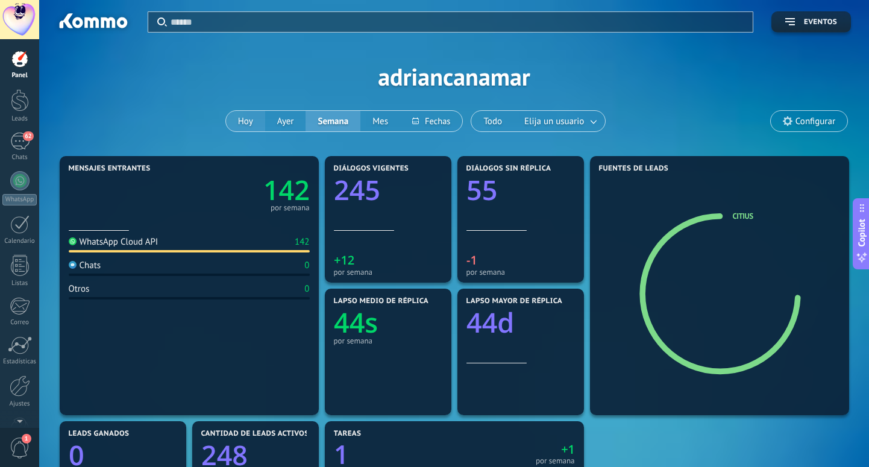
click at [248, 123] on button "Hoy" at bounding box center [245, 121] width 39 height 20
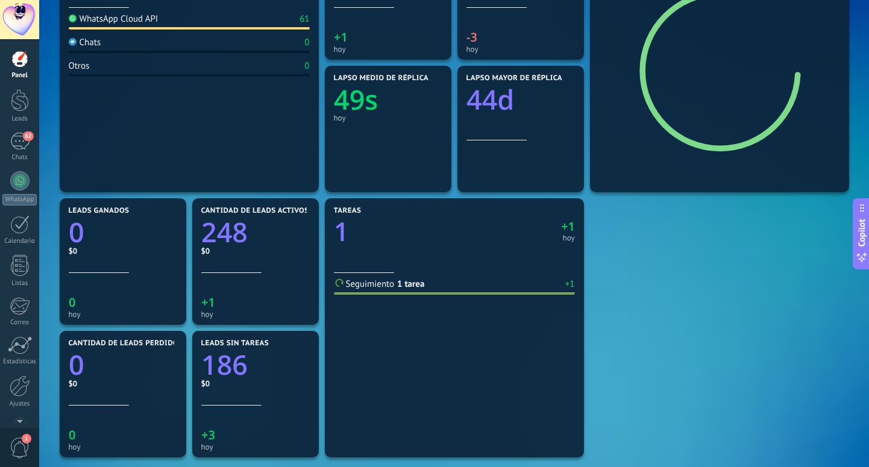
scroll to position [224, 0]
click at [499, 291] on div "Seguimiento 1 tarea +1" at bounding box center [454, 286] width 241 height 16
click at [371, 285] on span "Seguimiento" at bounding box center [370, 283] width 49 height 11
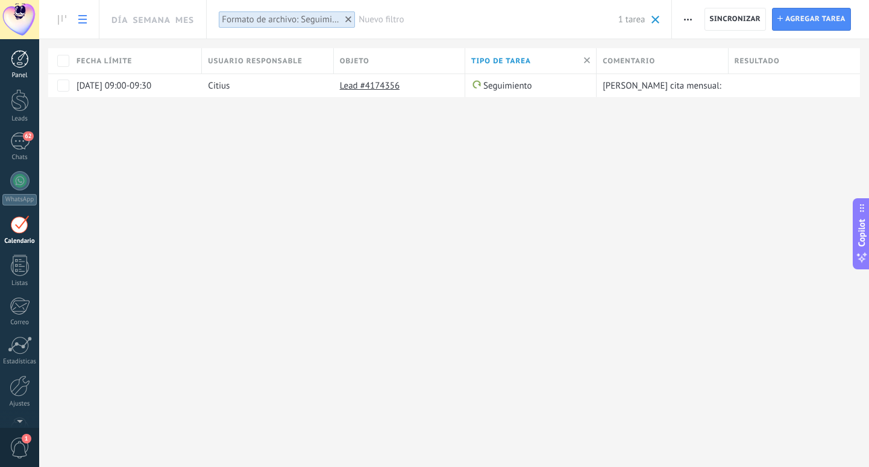
click at [19, 71] on link "Panel" at bounding box center [19, 65] width 39 height 30
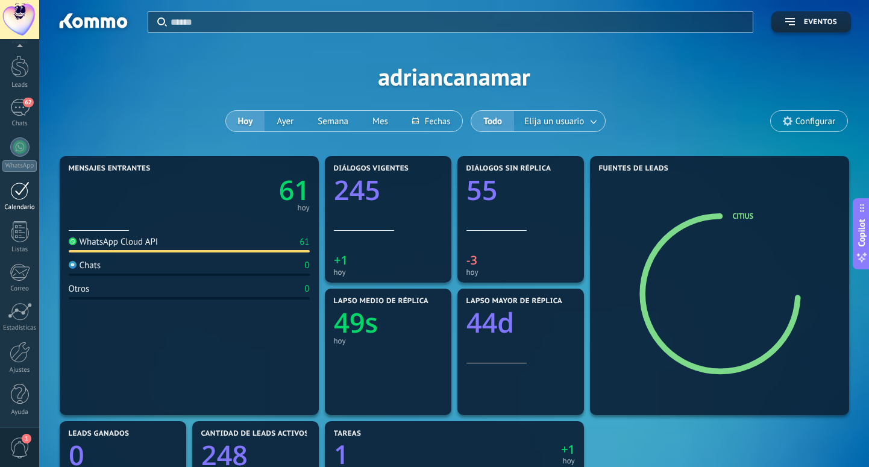
scroll to position [34, 0]
click at [20, 245] on div "Listas" at bounding box center [19, 249] width 35 height 8
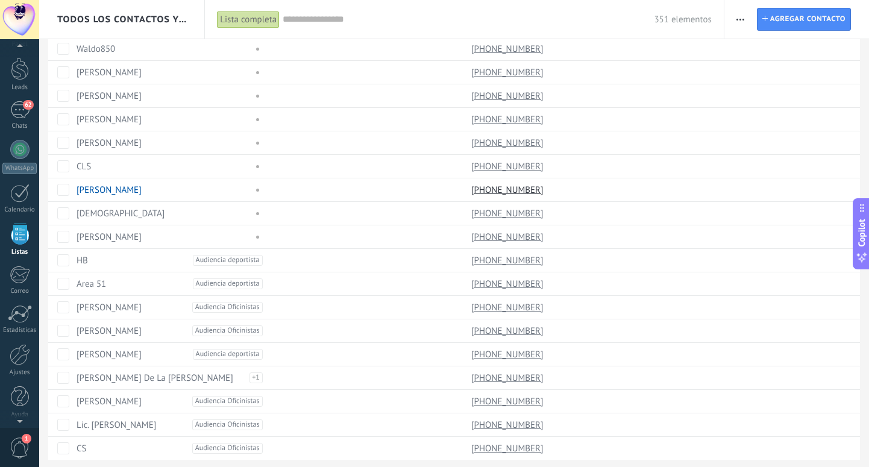
scroll to position [821, 0]
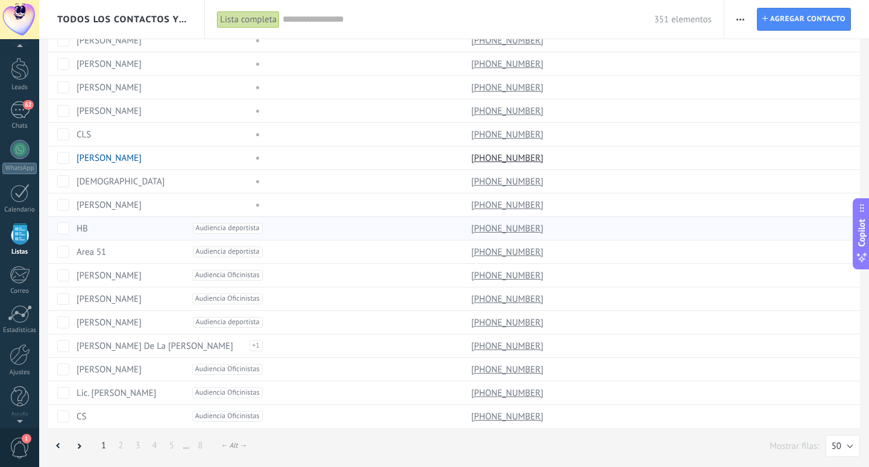
click at [212, 231] on span "Audiencia deportista" at bounding box center [228, 228] width 70 height 11
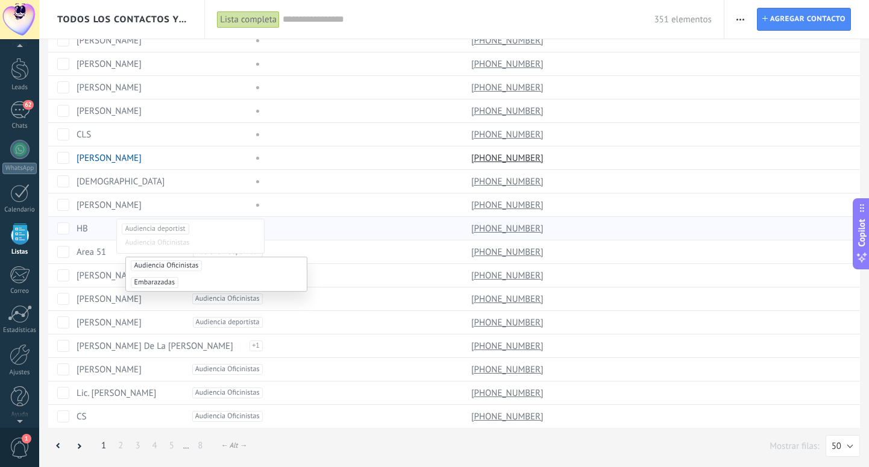
click at [332, 227] on div at bounding box center [364, 228] width 192 height 23
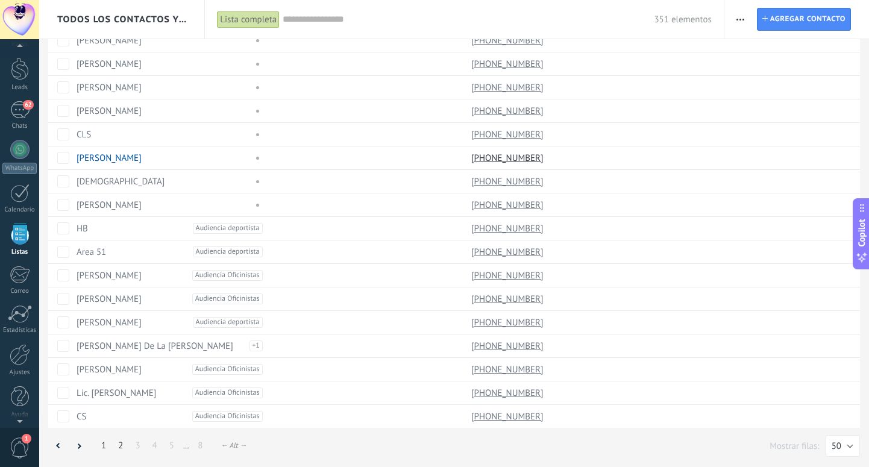
click at [116, 446] on link "2" at bounding box center [120, 446] width 17 height 24
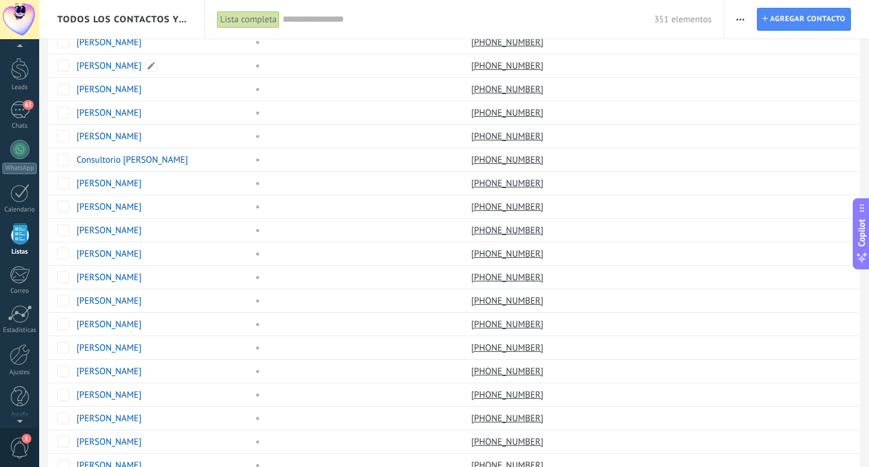
scroll to position [821, 0]
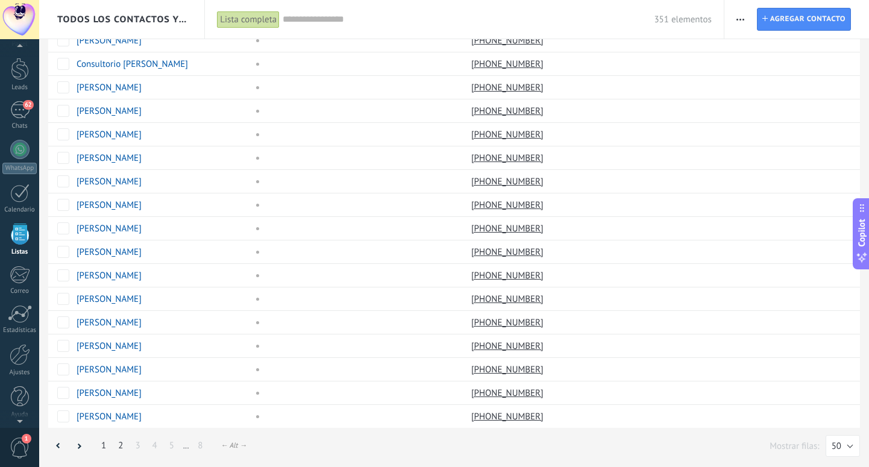
click at [106, 449] on link "1" at bounding box center [103, 446] width 17 height 24
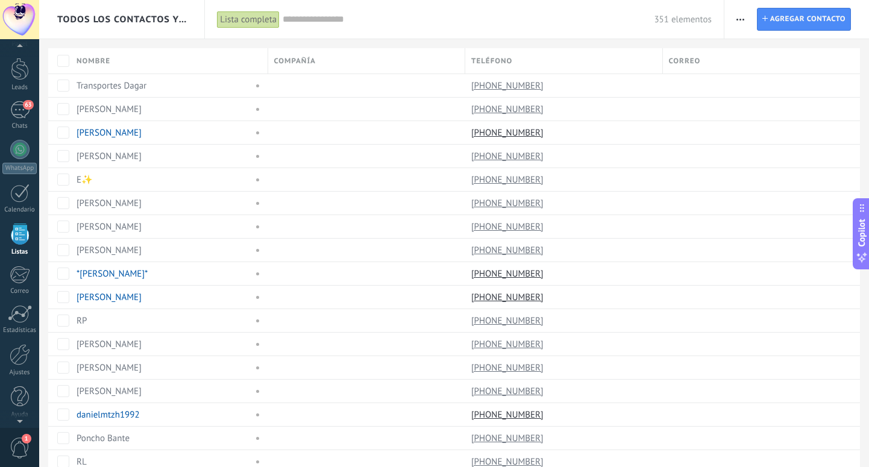
click at [329, 16] on input "text" at bounding box center [468, 19] width 371 height 13
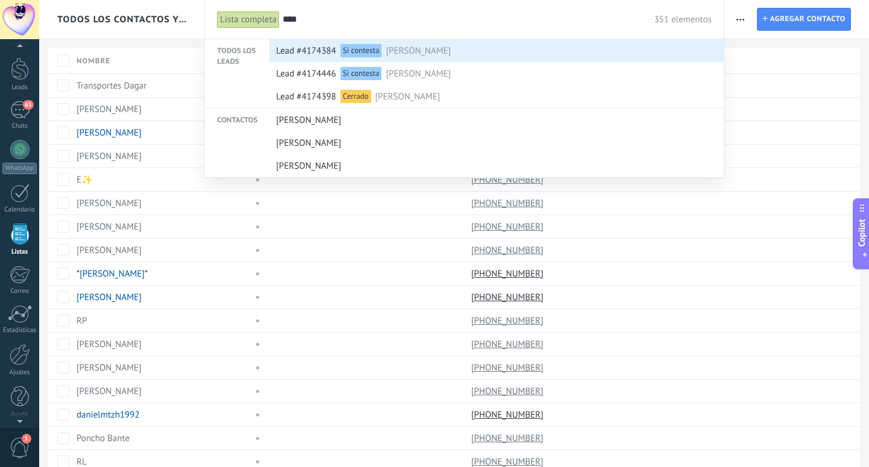
type input "****"
click at [412, 55] on span "[PERSON_NAME]" at bounding box center [418, 51] width 65 height 22
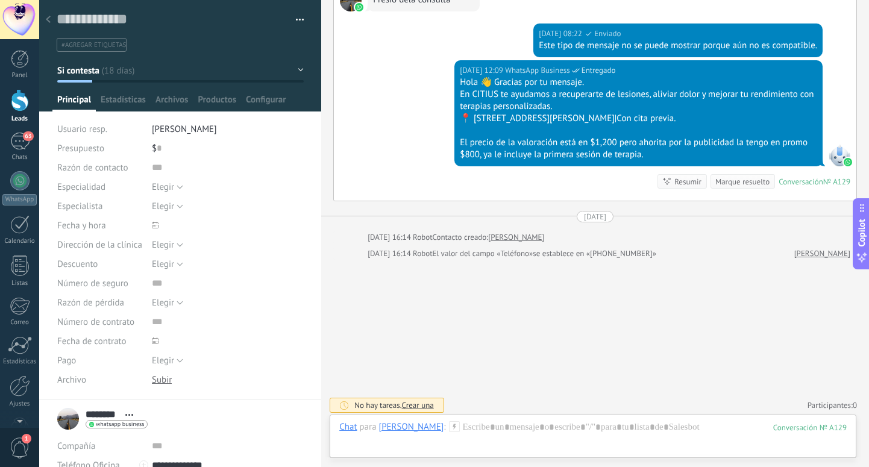
scroll to position [389, 0]
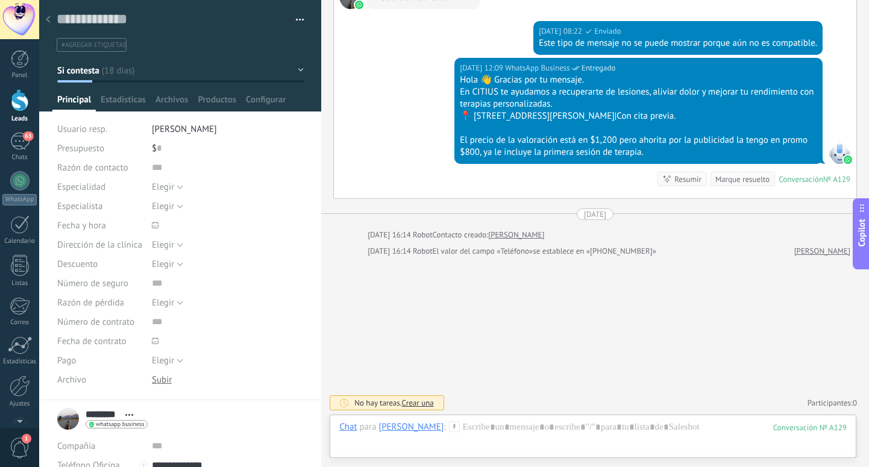
click at [14, 106] on div at bounding box center [20, 100] width 18 height 22
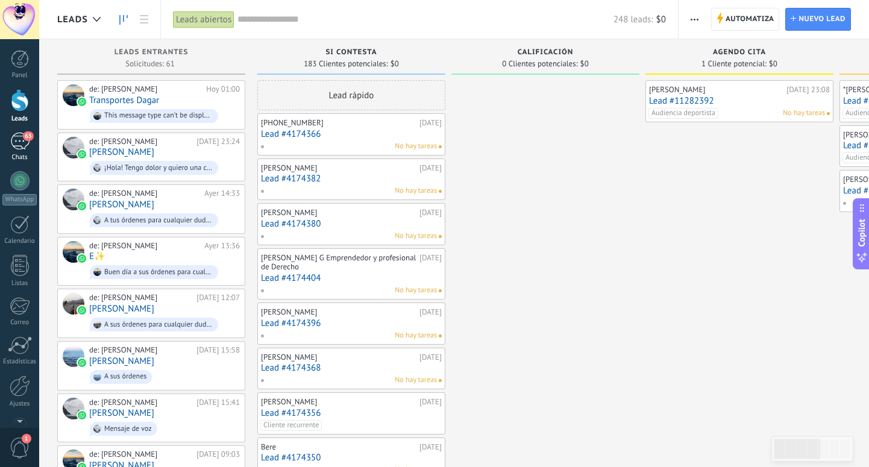
click at [20, 142] on div "63" at bounding box center [19, 141] width 19 height 17
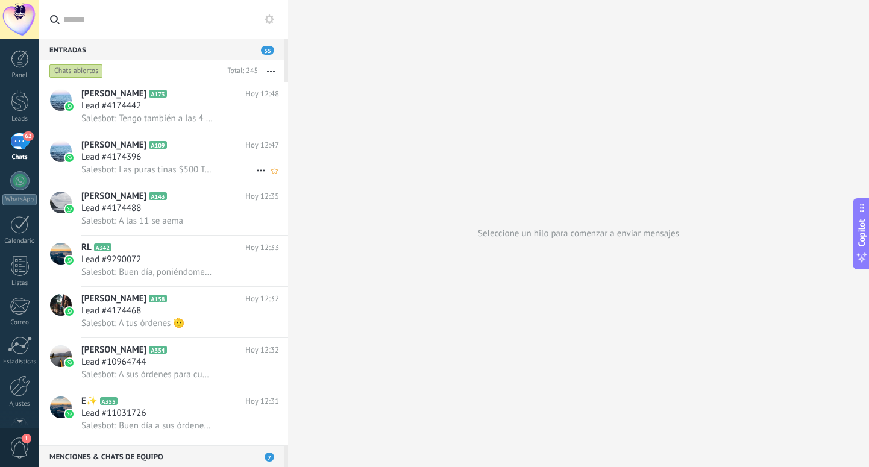
click at [101, 147] on span "[PERSON_NAME]" at bounding box center [113, 145] width 65 height 12
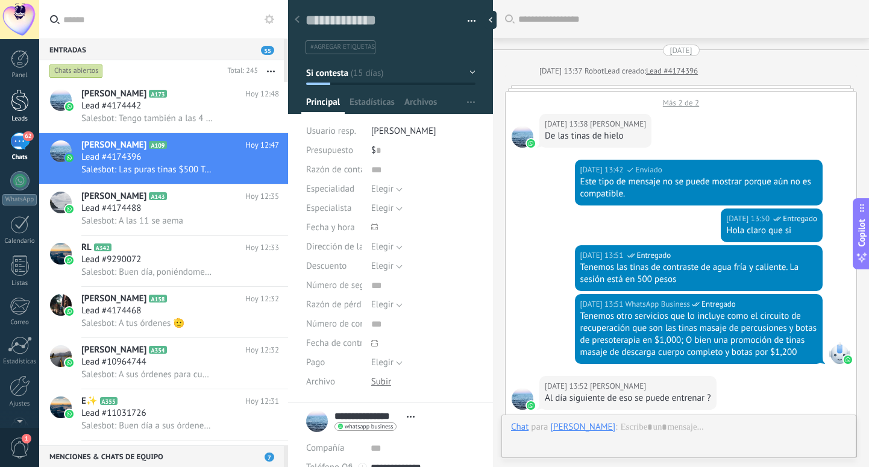
scroll to position [1015, 0]
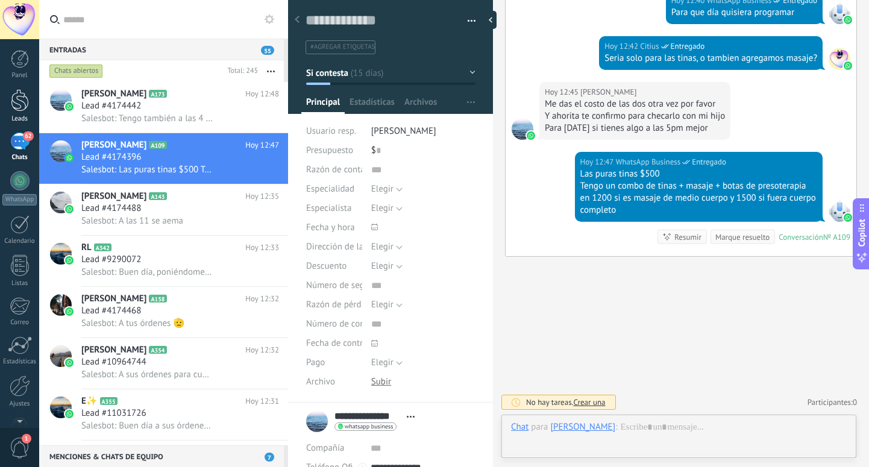
click at [18, 107] on div at bounding box center [20, 100] width 18 height 22
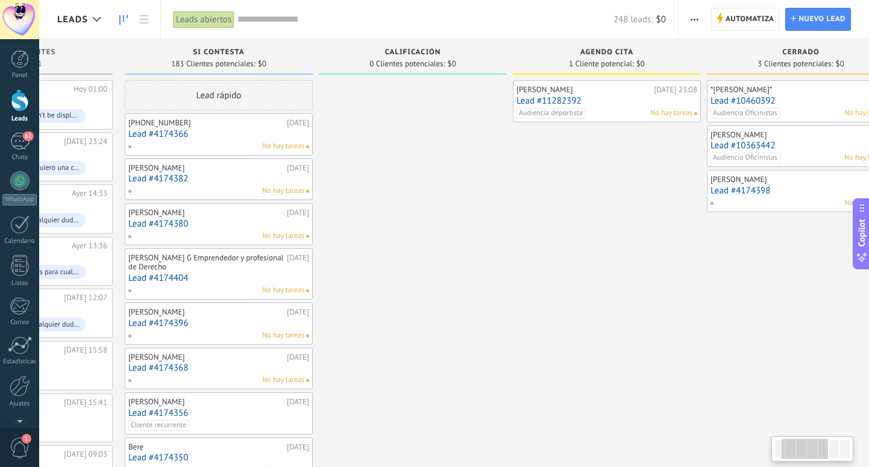
scroll to position [0, 128]
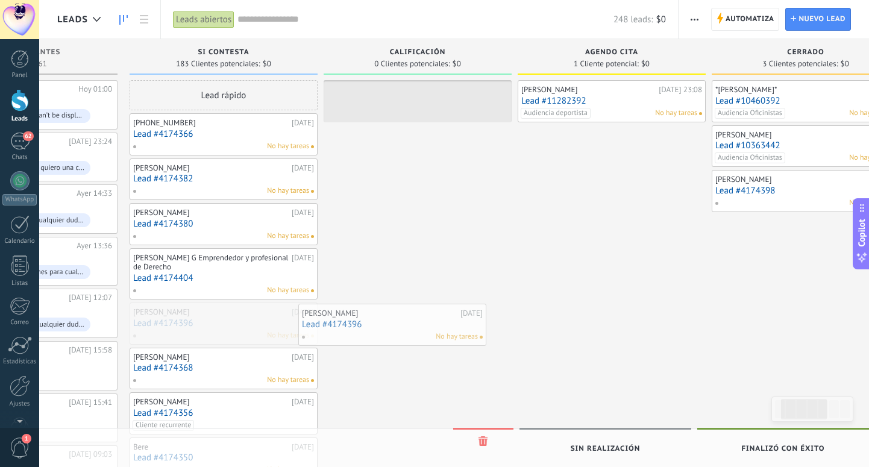
drag, startPoint x: 213, startPoint y: 321, endPoint x: 389, endPoint y: 324, distance: 175.5
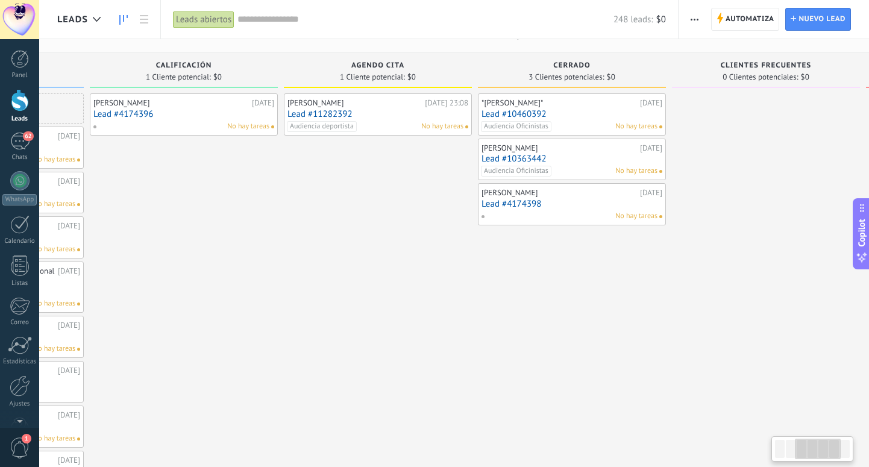
scroll to position [0, 370]
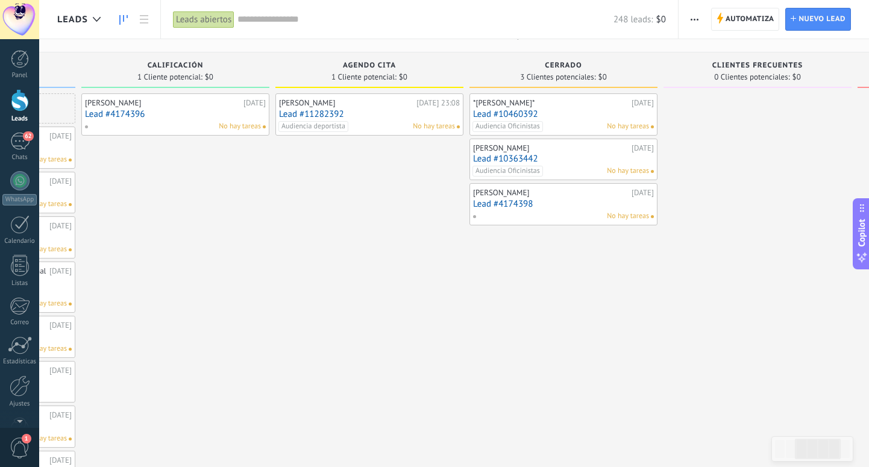
click at [573, 113] on link "Lead #10460392" at bounding box center [563, 114] width 181 height 10
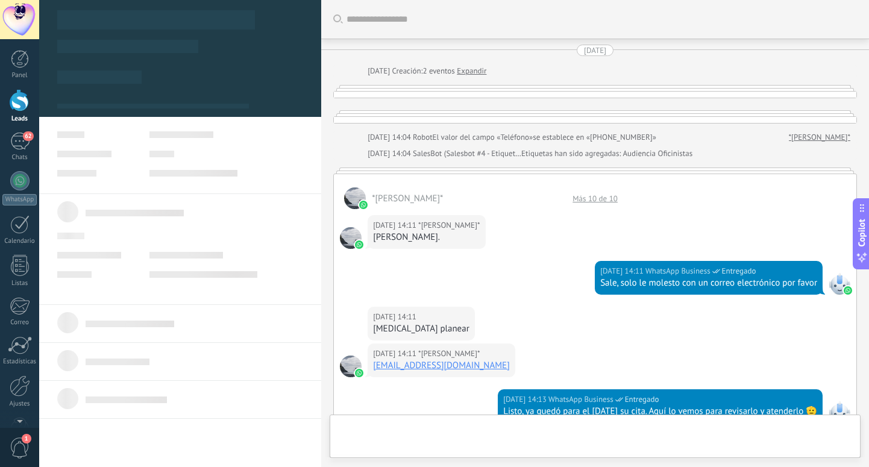
scroll to position [18, 0]
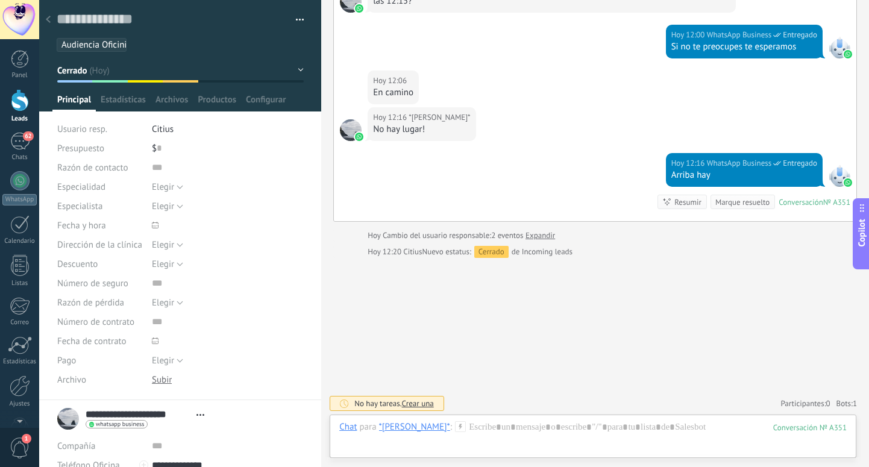
click at [295, 72] on button "Cerrado" at bounding box center [180, 71] width 247 height 22
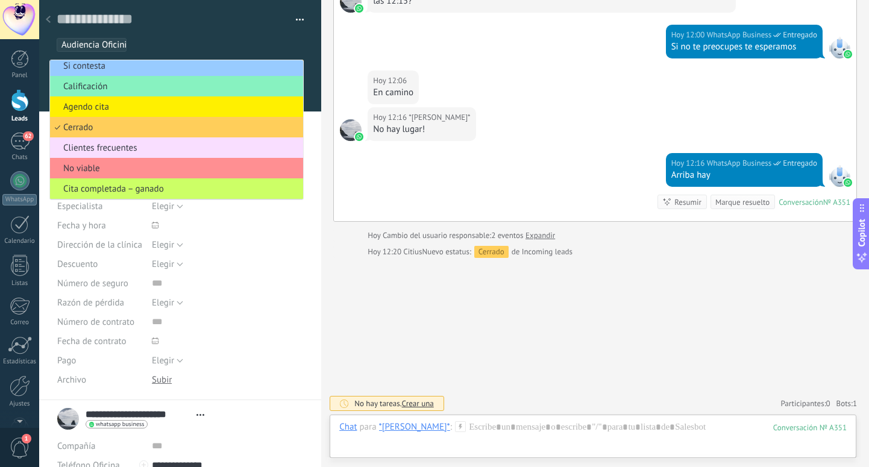
click at [293, 14] on button "button" at bounding box center [295, 20] width 17 height 18
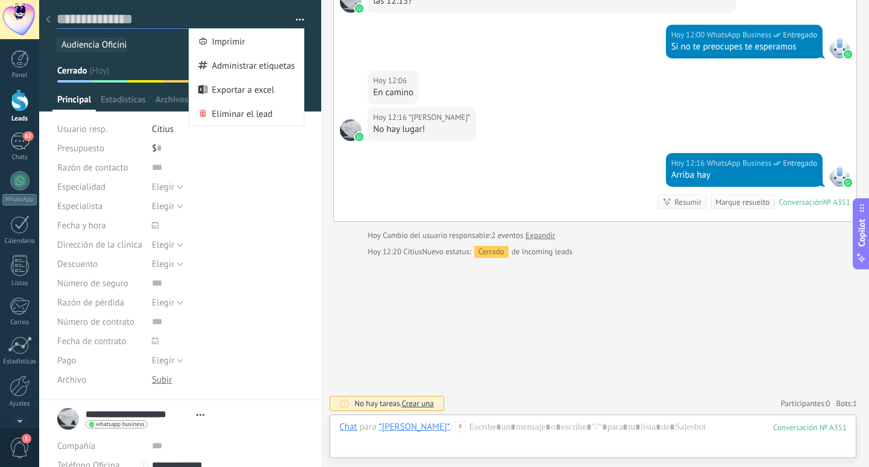
click at [193, 16] on textarea at bounding box center [172, 19] width 230 height 19
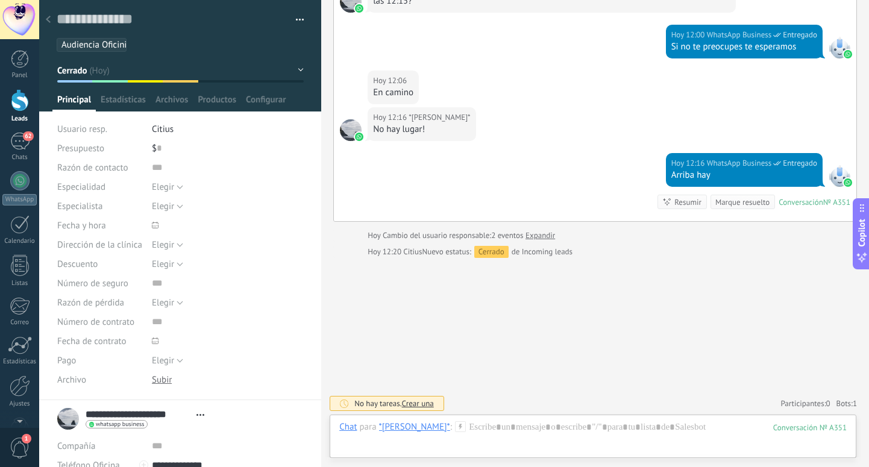
click at [18, 104] on div at bounding box center [20, 100] width 18 height 22
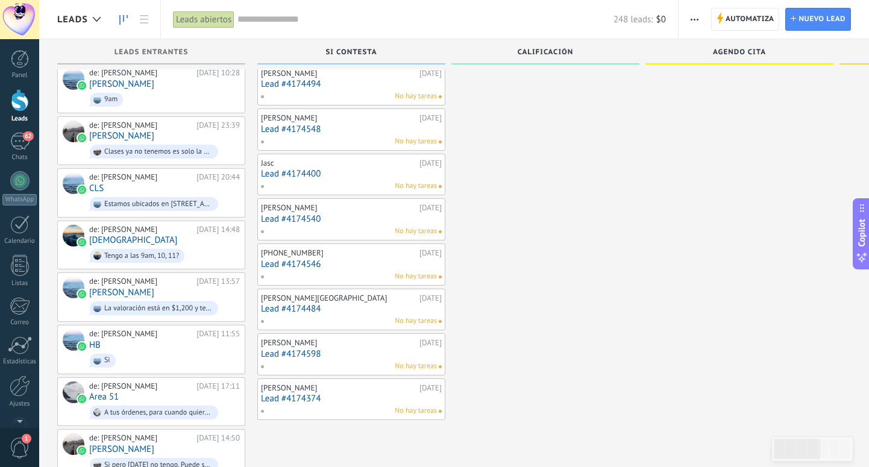
scroll to position [1951, 0]
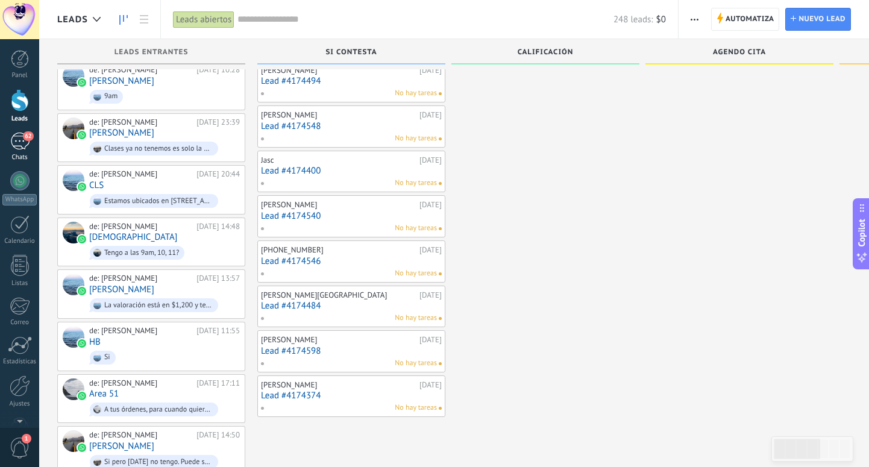
click at [20, 151] on link "62 Chats" at bounding box center [19, 147] width 39 height 29
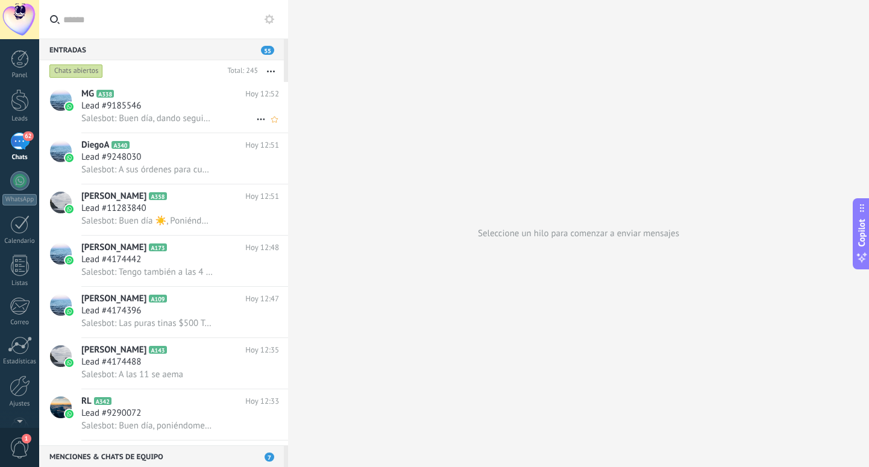
click at [169, 109] on div "Lead #9185546" at bounding box center [180, 106] width 198 height 12
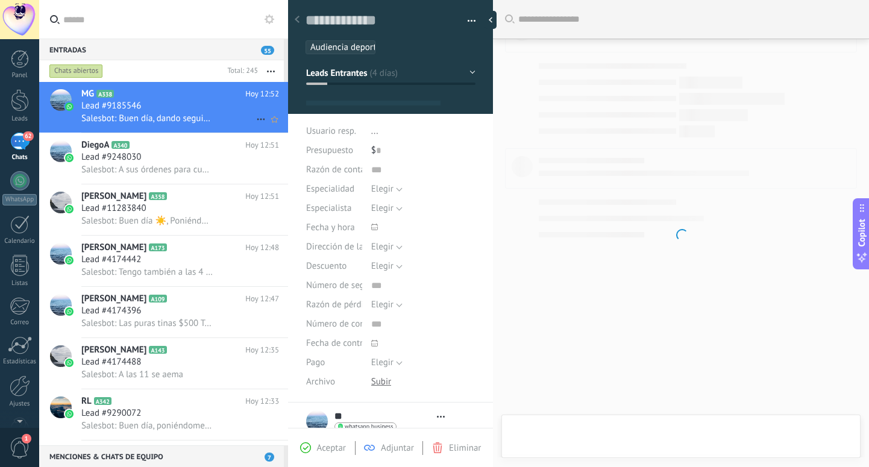
scroll to position [18, 0]
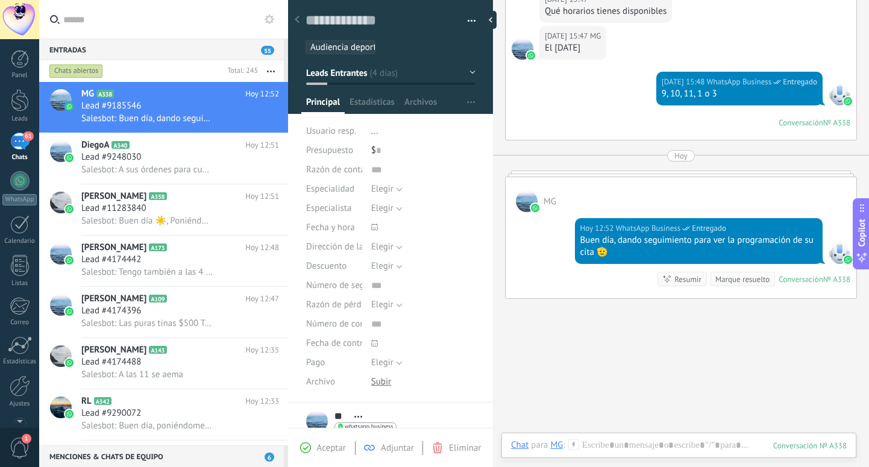
click at [411, 81] on button "Leads Entrantes" at bounding box center [390, 73] width 169 height 22
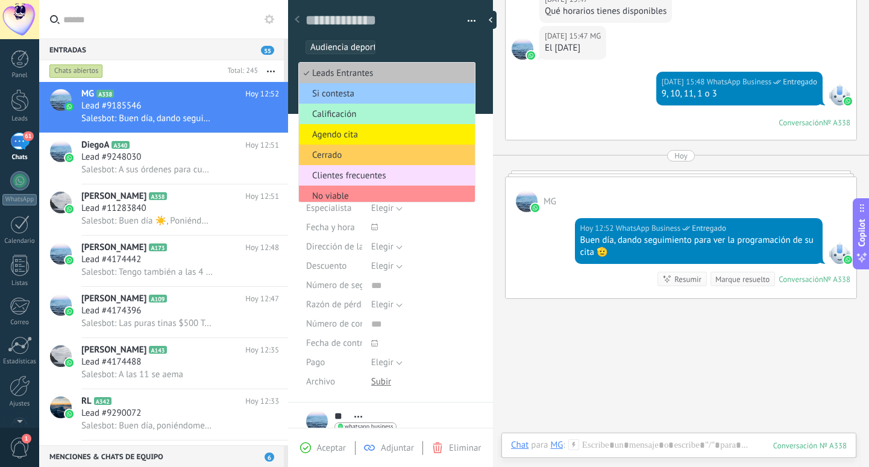
click at [350, 114] on span "Calificación" at bounding box center [385, 114] width 172 height 11
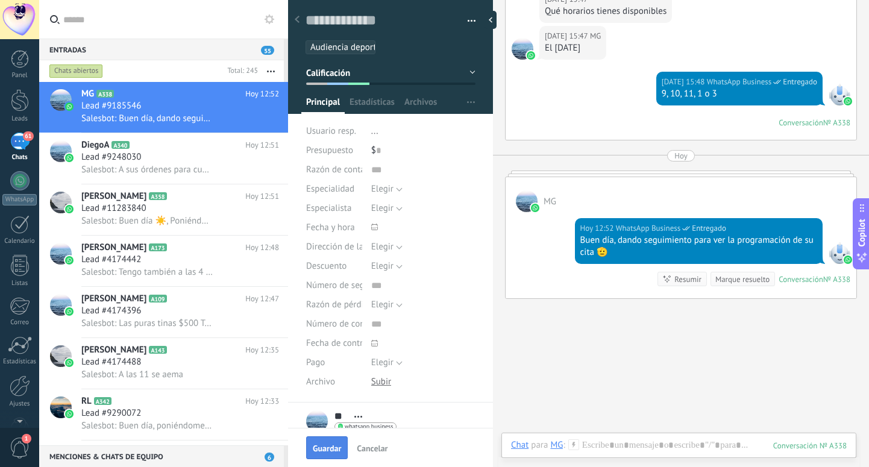
click at [321, 443] on button "Guardar" at bounding box center [327, 447] width 42 height 23
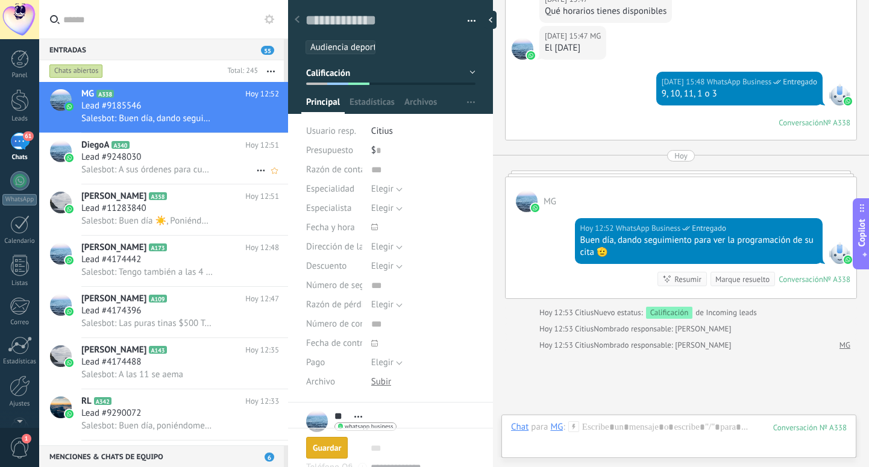
scroll to position [1275, 0]
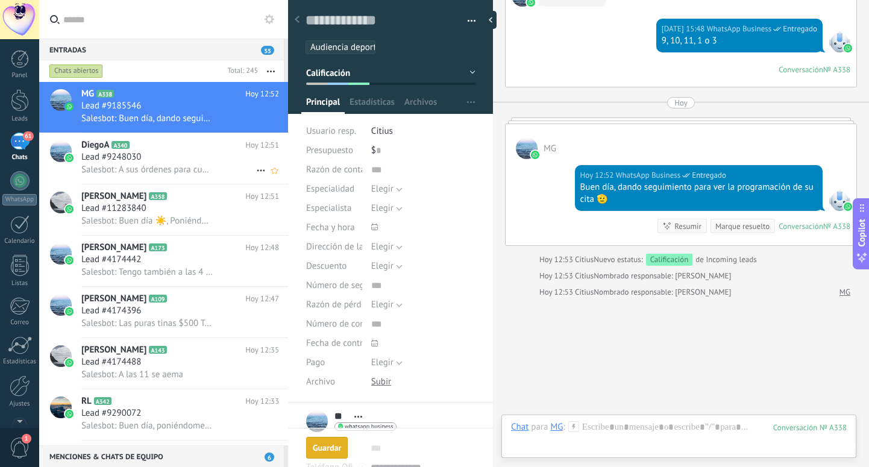
click at [189, 160] on div "Lead #9248030" at bounding box center [180, 157] width 198 height 12
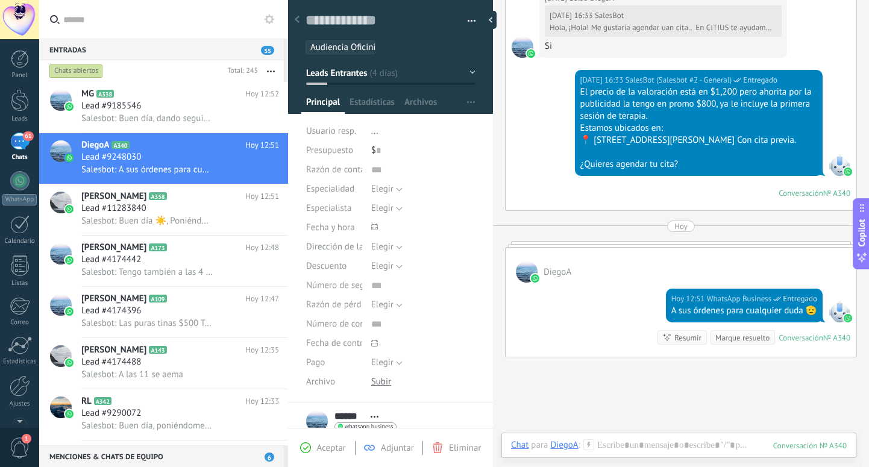
scroll to position [608, 0]
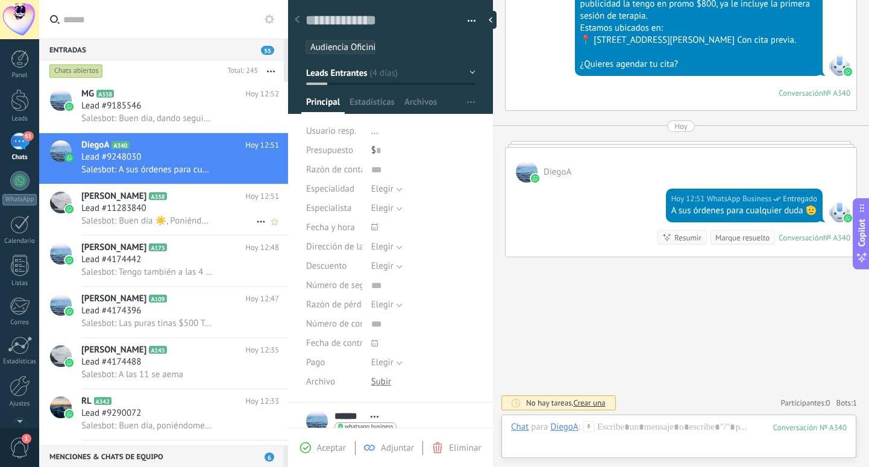
click at [203, 210] on div "Lead #11283840" at bounding box center [180, 209] width 198 height 12
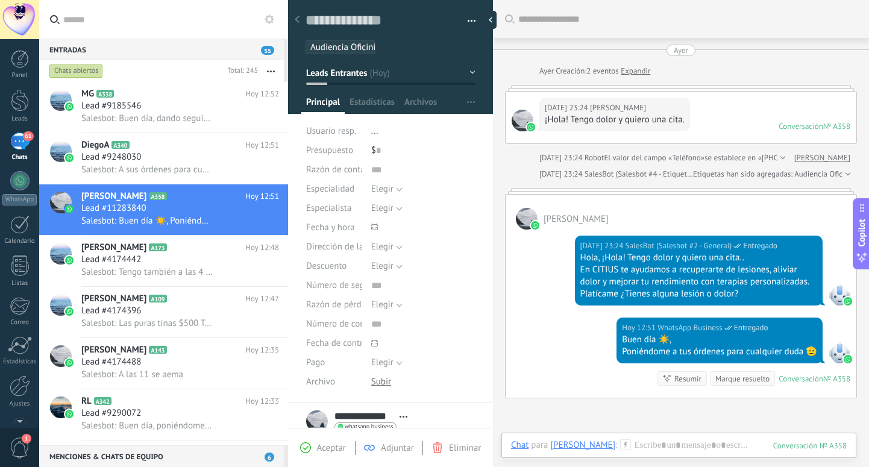
scroll to position [141, 0]
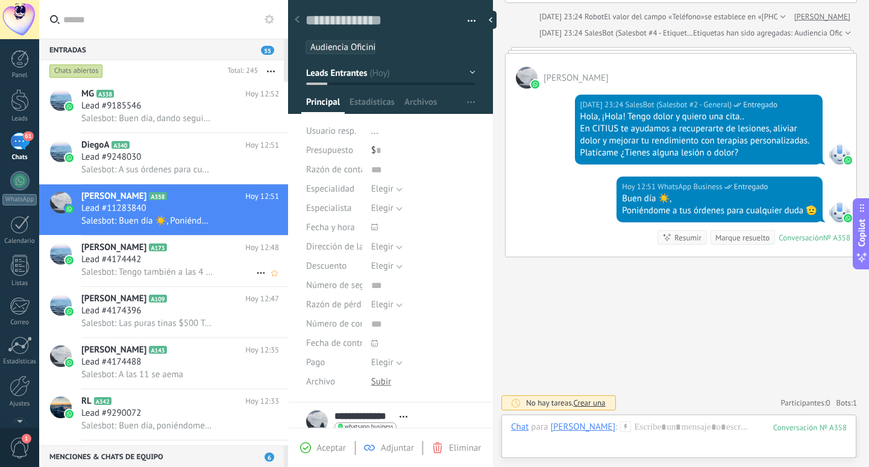
click at [171, 249] on icon at bounding box center [177, 248] width 12 height 12
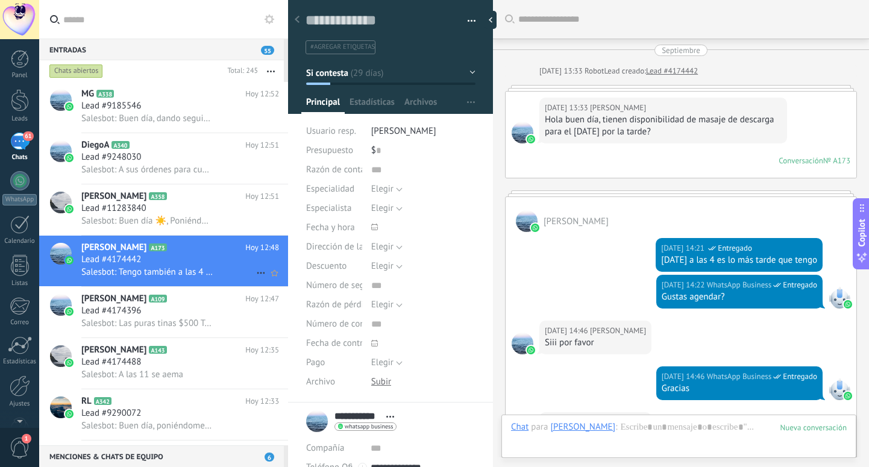
scroll to position [1635, 0]
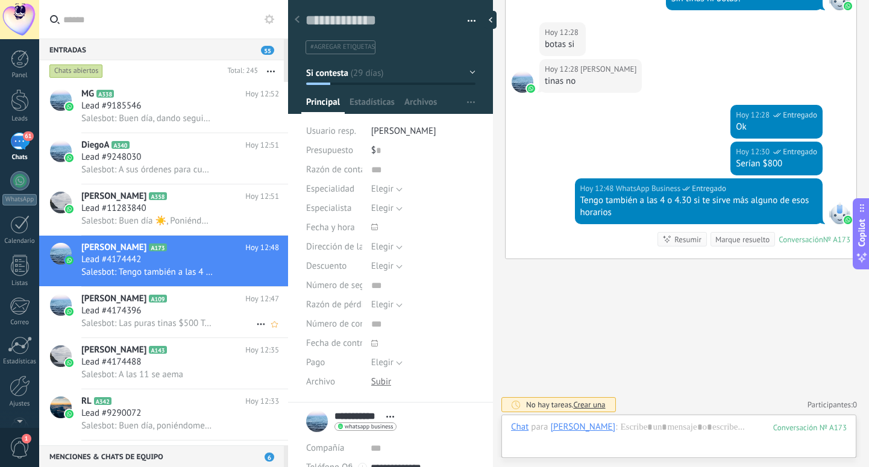
click at [148, 305] on h2 "Yolanda Arcaute A109" at bounding box center [163, 299] width 164 height 12
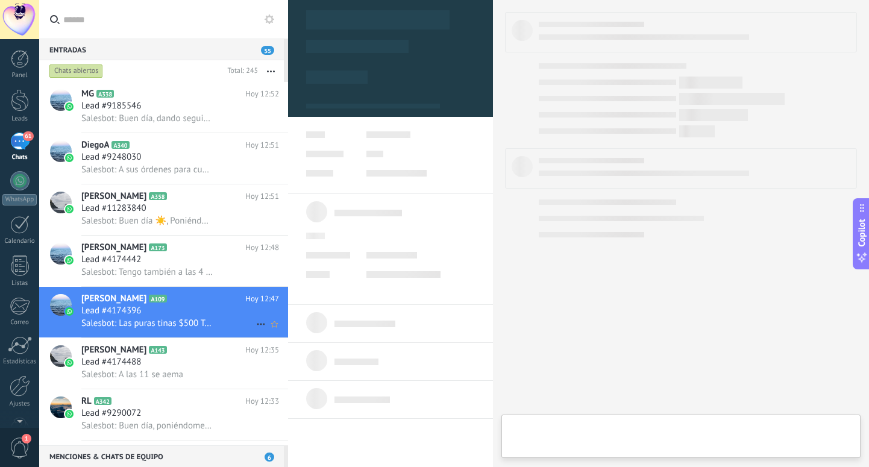
type textarea "**********"
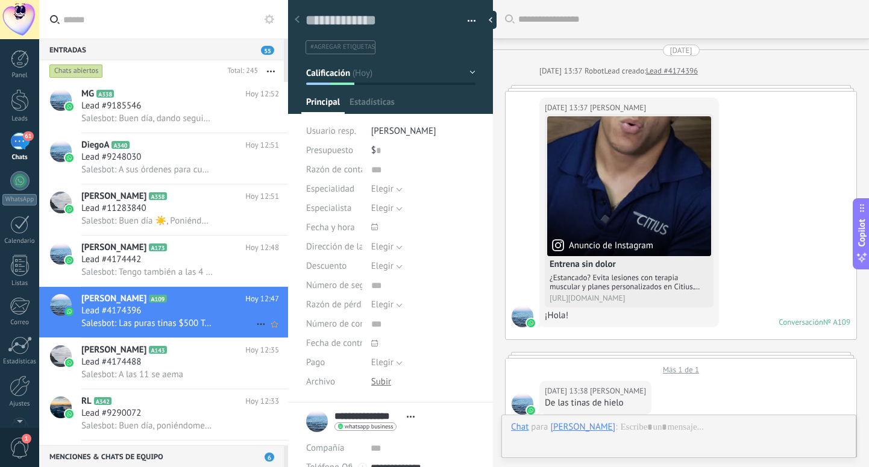
scroll to position [1302, 0]
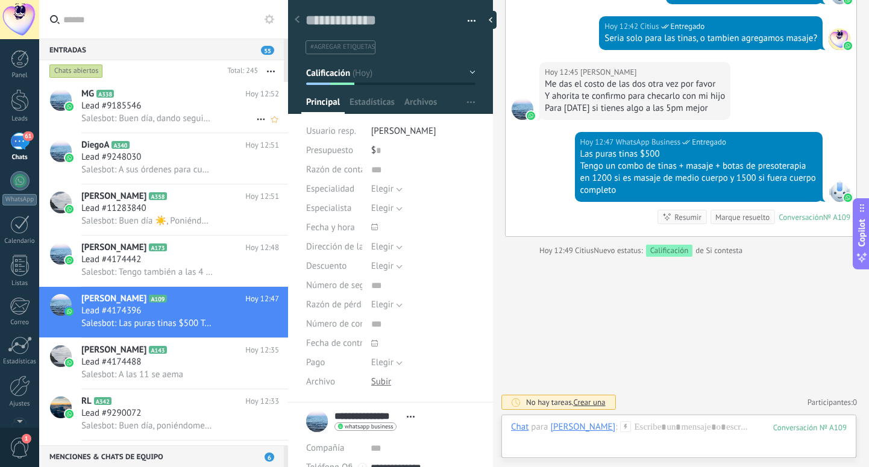
click at [147, 105] on h3 "Lead #9185546" at bounding box center [114, 106] width 66 height 12
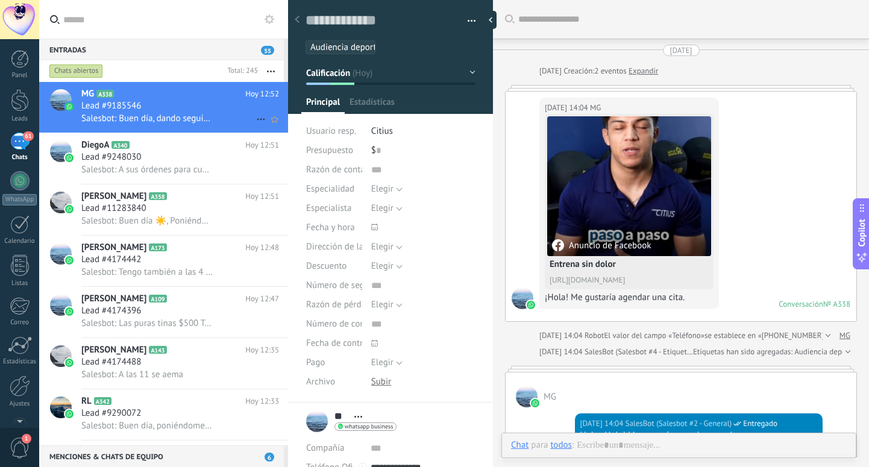
scroll to position [1222, 0]
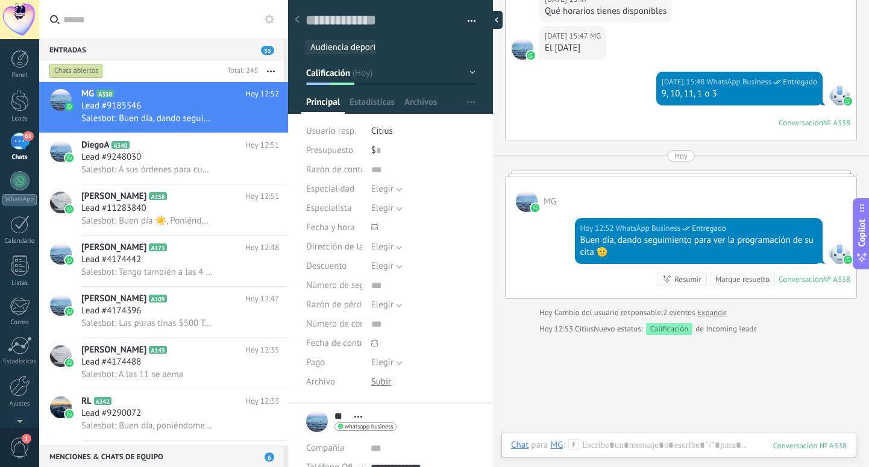
click at [493, 21] on div at bounding box center [494, 20] width 18 height 18
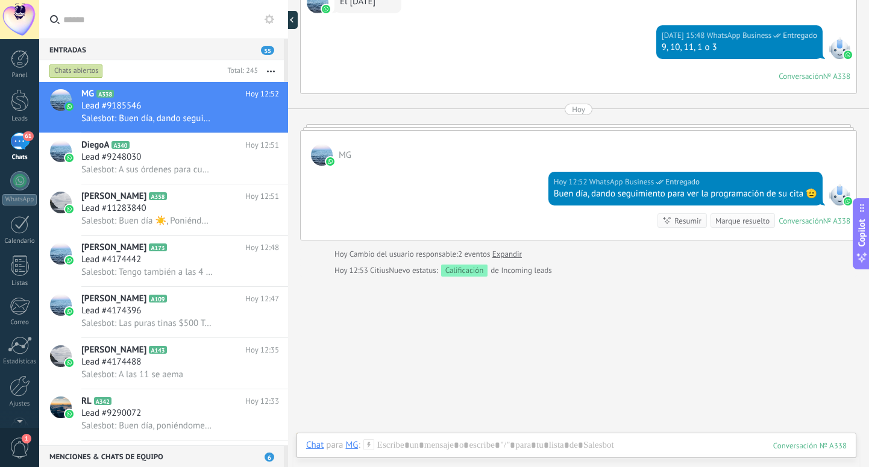
scroll to position [11, 0]
click at [297, 18] on icon at bounding box center [299, 20] width 4 height 6
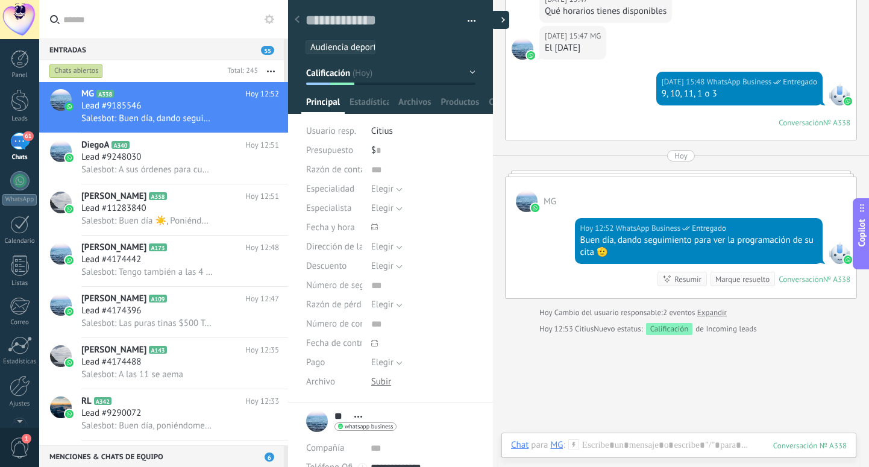
scroll to position [18, 0]
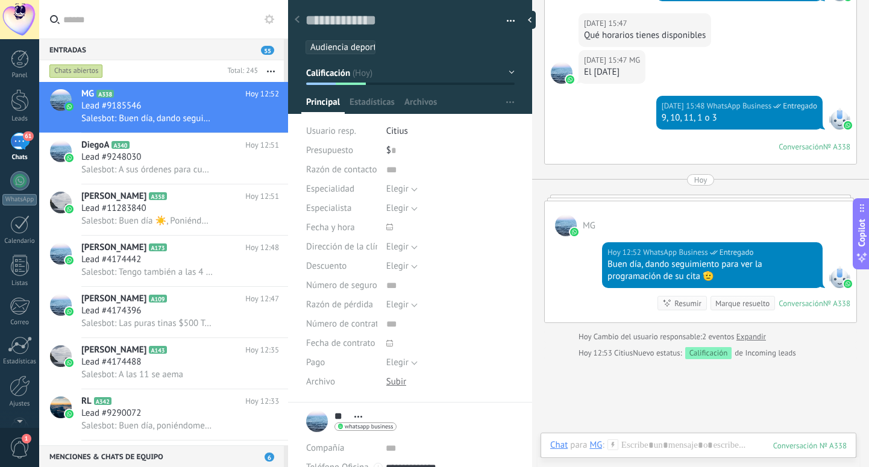
drag, startPoint x: 493, startPoint y: 136, endPoint x: 532, endPoint y: 157, distance: 44.5
click at [532, 157] on div at bounding box center [532, 233] width 0 height 467
type textarea "**********"
click at [19, 115] on div "Leads" at bounding box center [19, 119] width 35 height 8
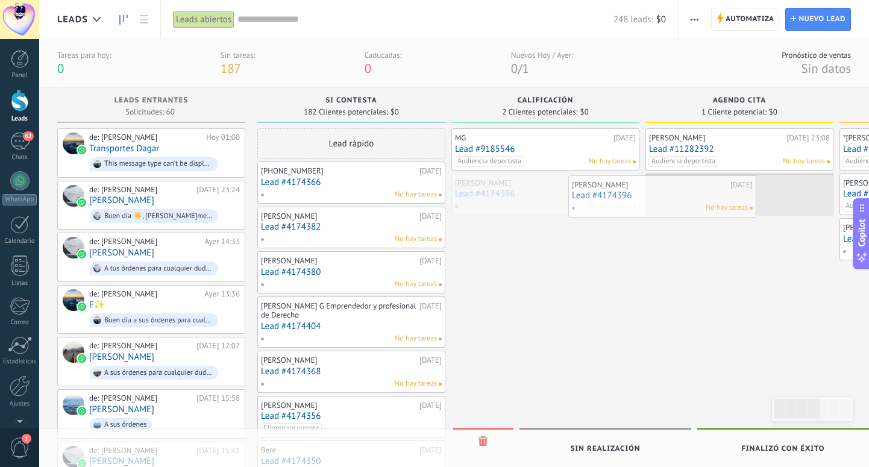
drag, startPoint x: 552, startPoint y: 192, endPoint x: 675, endPoint y: 192, distance: 122.4
